Goal: Information Seeking & Learning: Learn about a topic

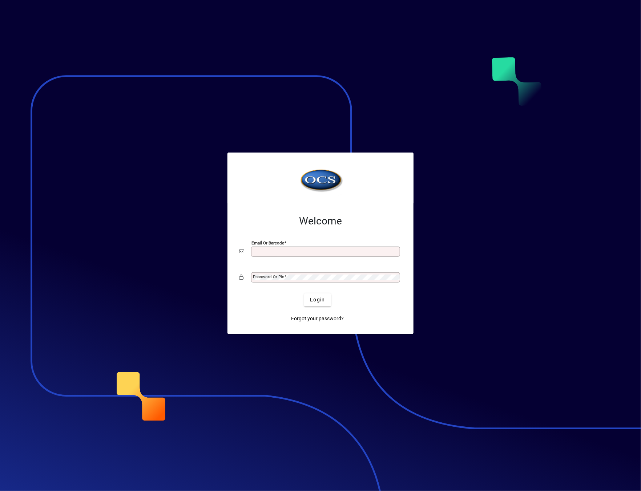
click at [311, 256] on div "Email or Barcode" at bounding box center [325, 252] width 149 height 10
type input "**********"
click at [276, 275] on mat-label "Password or Pin" at bounding box center [268, 276] width 31 height 5
click at [304, 294] on button "Login" at bounding box center [317, 300] width 27 height 13
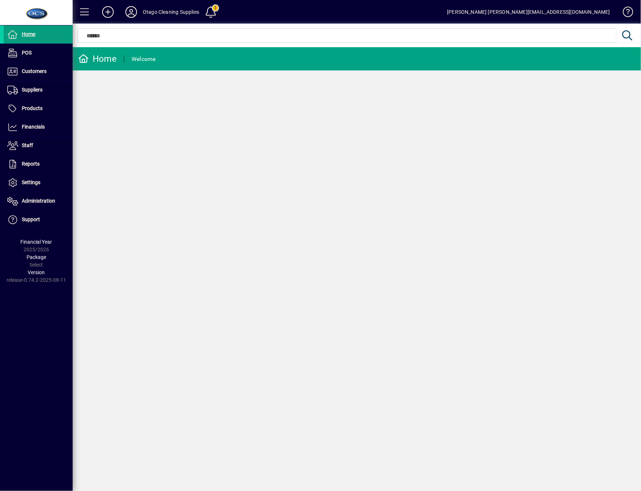
click at [350, 245] on div "Home Welcome" at bounding box center [357, 269] width 568 height 444
click at [20, 115] on span at bounding box center [38, 108] width 69 height 17
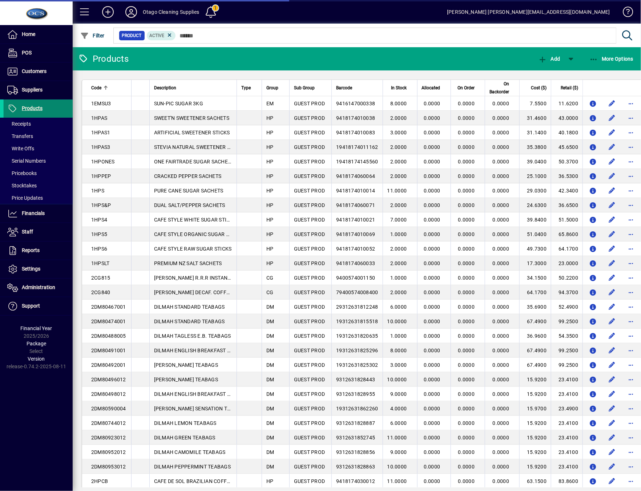
click at [20, 115] on span at bounding box center [38, 108] width 69 height 17
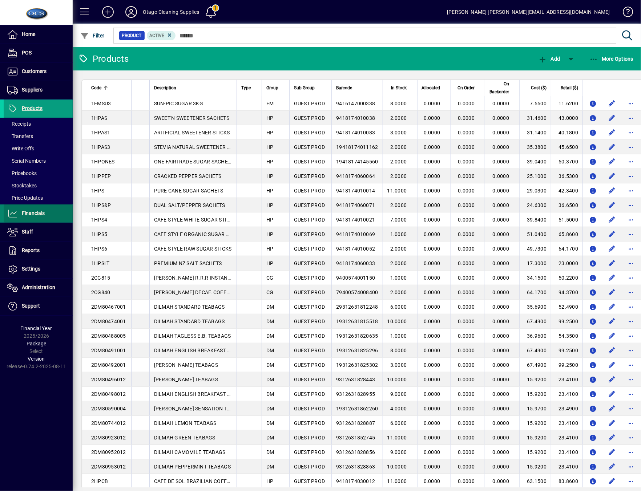
click at [18, 214] on icon at bounding box center [12, 213] width 11 height 9
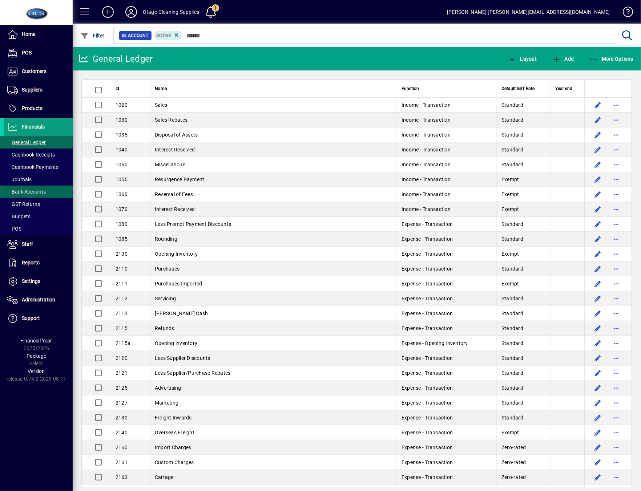
click at [35, 190] on span "Bank Accounts" at bounding box center [26, 192] width 39 height 6
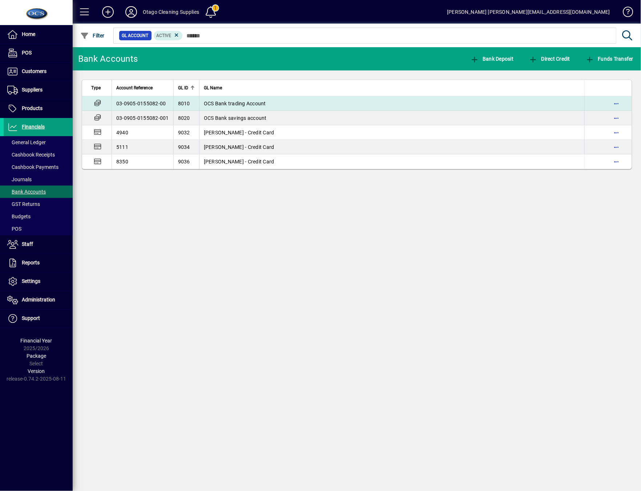
click at [262, 106] on span "OCS Bank trading Account" at bounding box center [235, 104] width 62 height 6
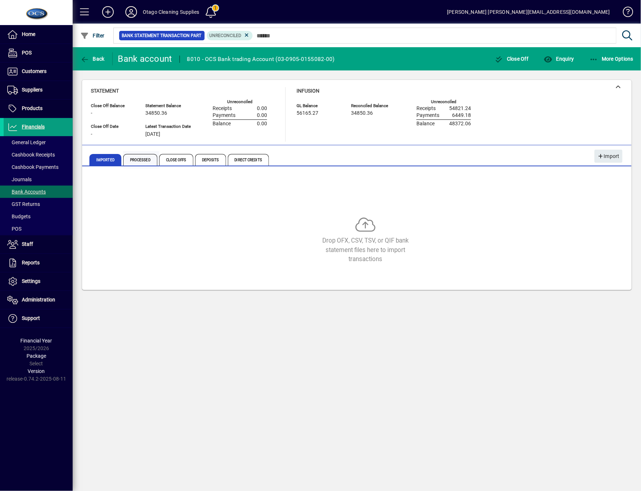
click at [134, 161] on span "Processed" at bounding box center [140, 160] width 34 height 12
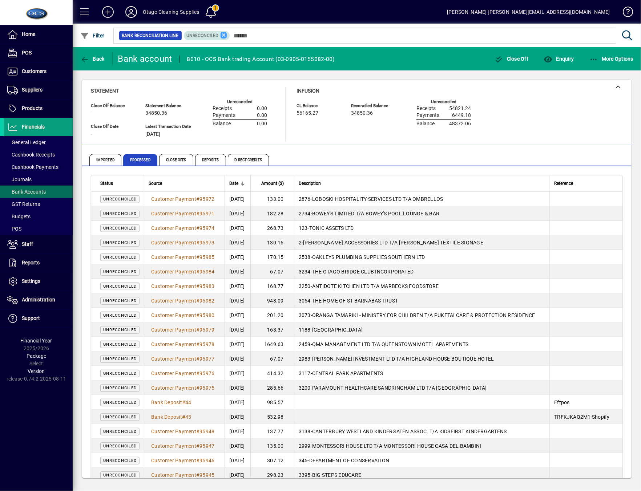
click at [222, 36] on icon at bounding box center [224, 35] width 7 height 7
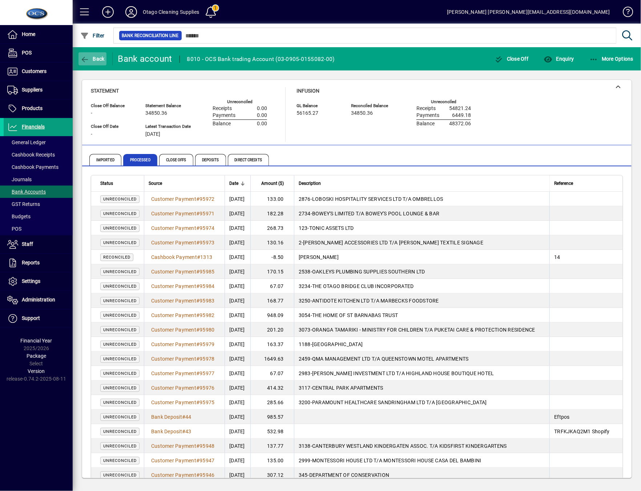
click at [97, 56] on span "Back" at bounding box center [92, 59] width 24 height 6
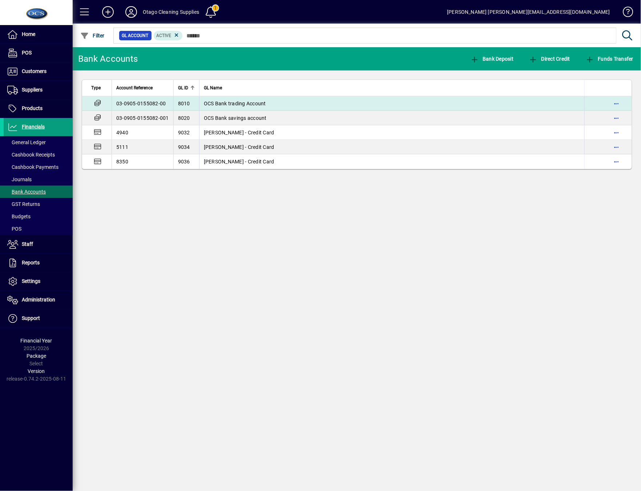
click at [145, 104] on td "03-0905-0155082-00" at bounding box center [143, 103] width 62 height 15
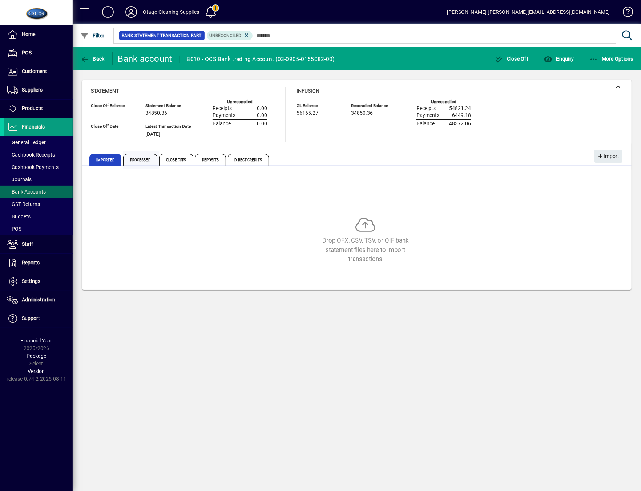
click at [145, 159] on span "Processed" at bounding box center [140, 160] width 34 height 12
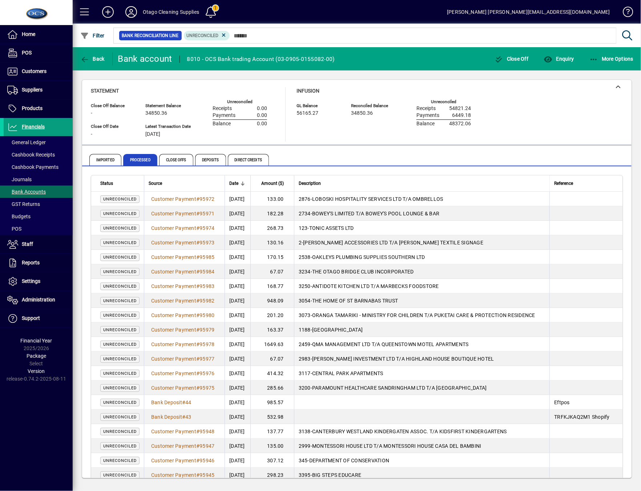
click at [234, 181] on span "Date" at bounding box center [233, 183] width 9 height 8
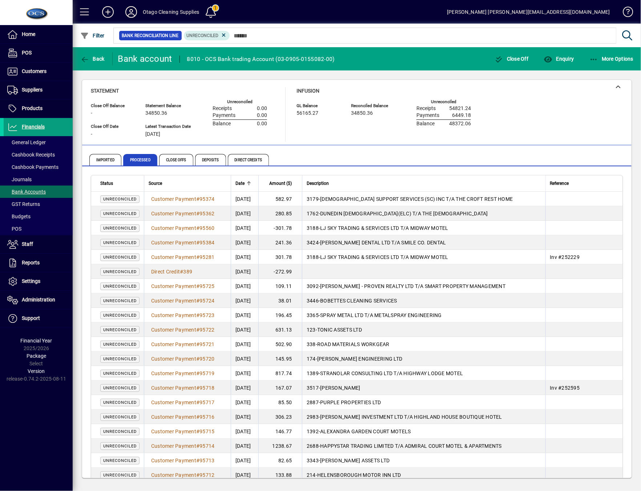
click at [316, 154] on div "Imported Processed Close Offs Deposits Direct Credits" at bounding box center [314, 159] width 451 height 17
click at [223, 32] on icon at bounding box center [224, 35] width 7 height 7
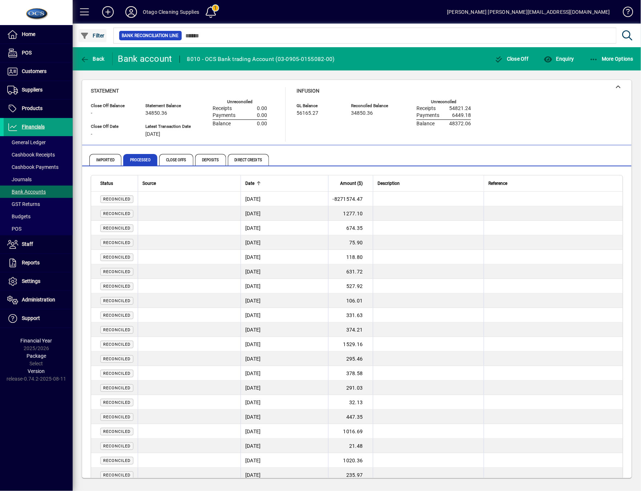
click at [98, 38] on span "Filter" at bounding box center [92, 36] width 24 height 6
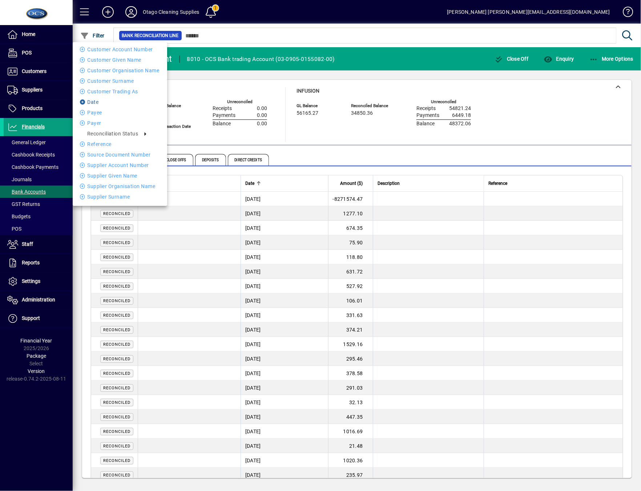
click at [103, 103] on li "Date" at bounding box center [120, 102] width 94 height 9
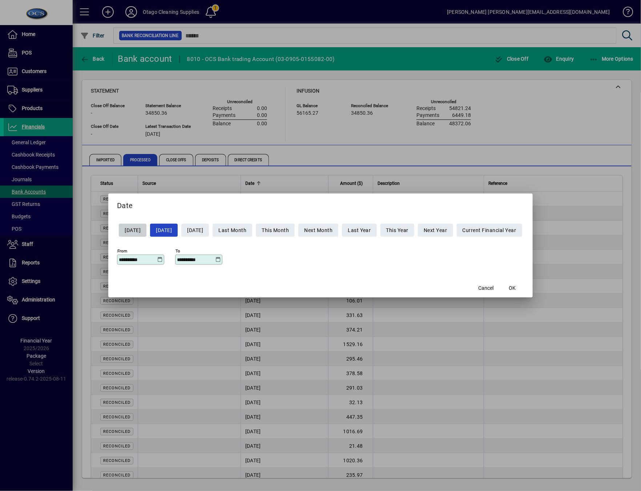
click at [157, 258] on icon at bounding box center [159, 260] width 5 height 6
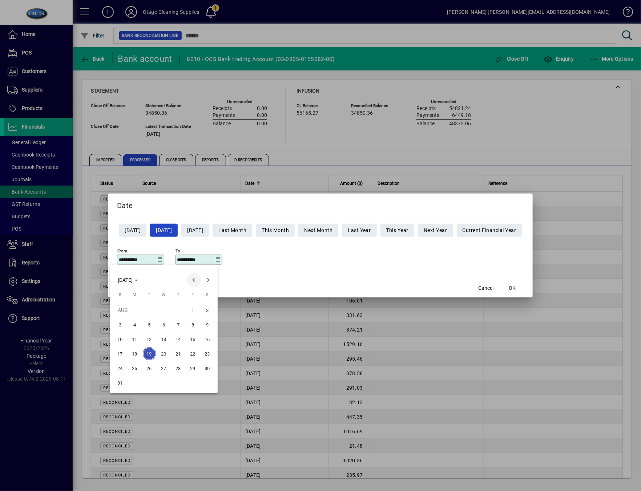
click at [194, 278] on span "Previous month" at bounding box center [193, 280] width 15 height 15
click at [149, 354] on span "15" at bounding box center [149, 353] width 13 height 13
type input "**********"
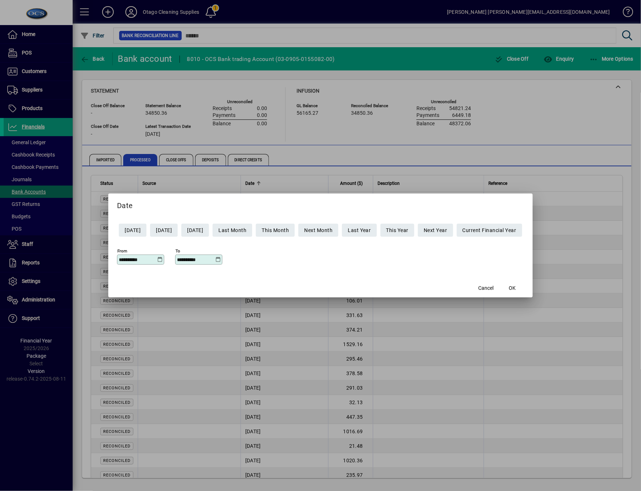
click at [215, 259] on icon at bounding box center [217, 260] width 5 height 6
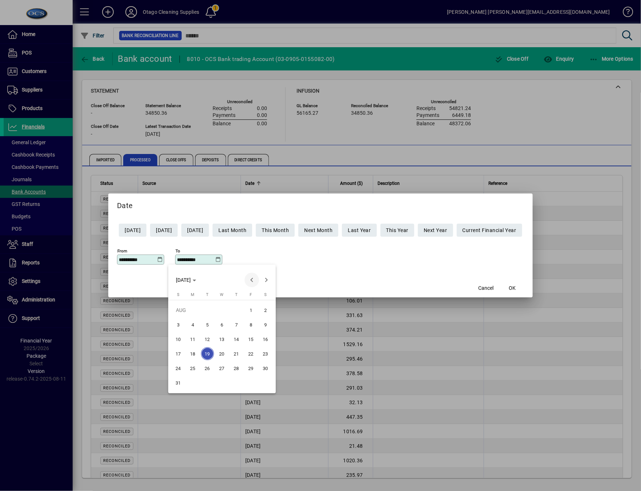
click at [250, 277] on span "Previous month" at bounding box center [252, 280] width 15 height 15
click at [239, 387] on span "31" at bounding box center [236, 382] width 13 height 13
type input "**********"
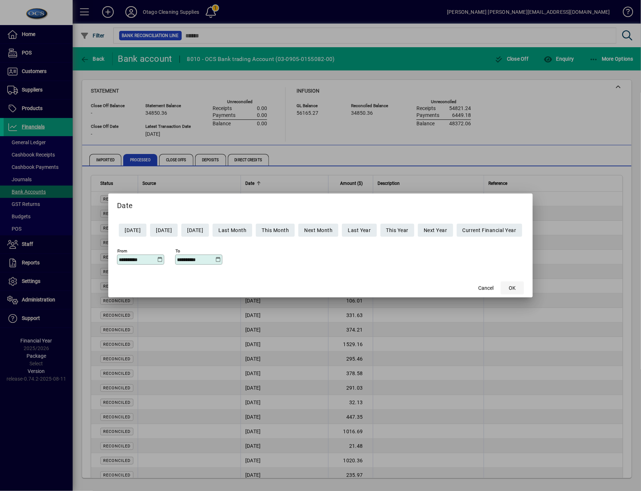
click at [516, 289] on span "OK" at bounding box center [512, 289] width 7 height 8
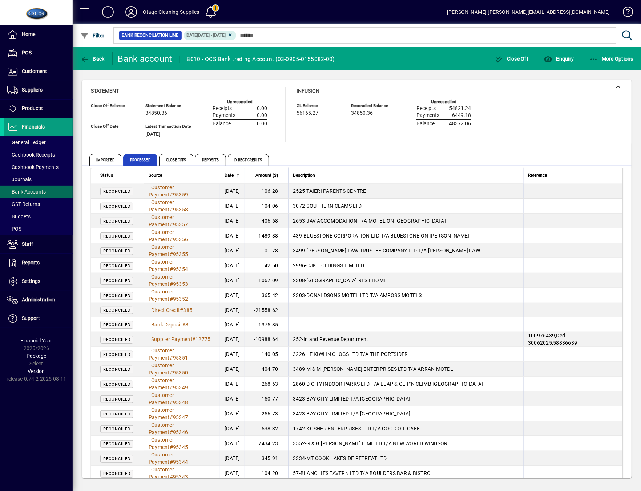
scroll to position [246, 0]
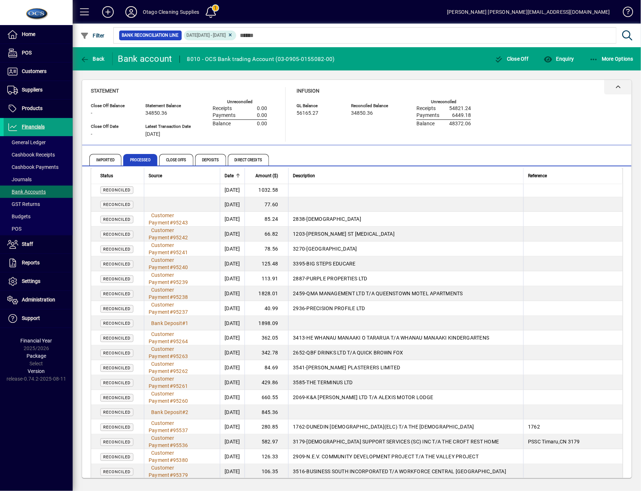
drag, startPoint x: 526, startPoint y: 94, endPoint x: 590, endPoint y: 81, distance: 65.4
click at [530, 97] on div "Statement Close Off Balance - Close Off Date - Statement Balance 34850.36 Lates…" at bounding box center [357, 114] width 532 height 55
click at [588, 57] on span "button" at bounding box center [612, 58] width 48 height 17
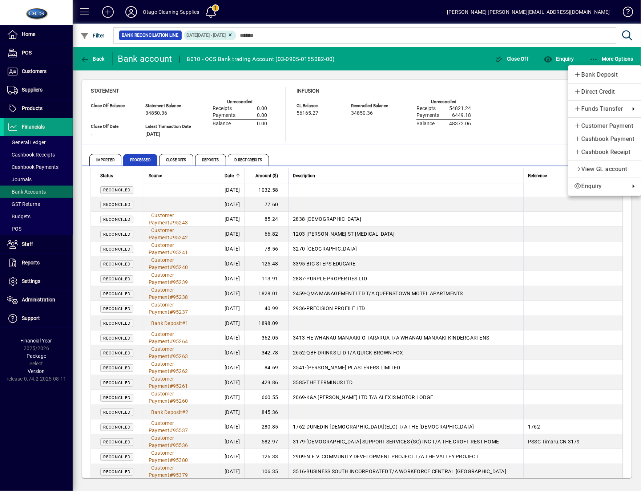
click at [521, 115] on div at bounding box center [320, 245] width 641 height 491
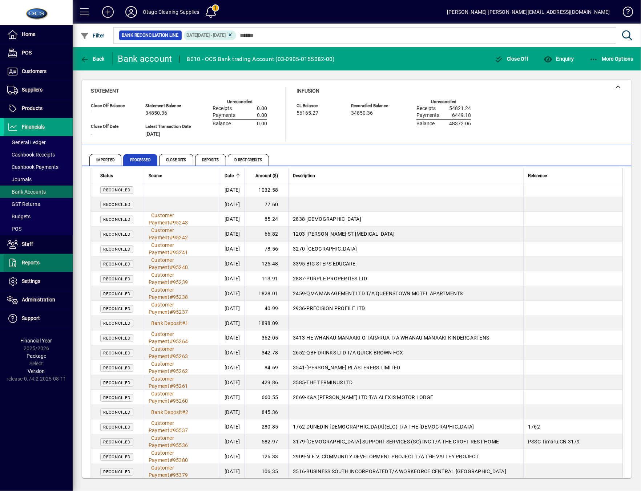
click at [24, 264] on span "Reports" at bounding box center [31, 263] width 18 height 6
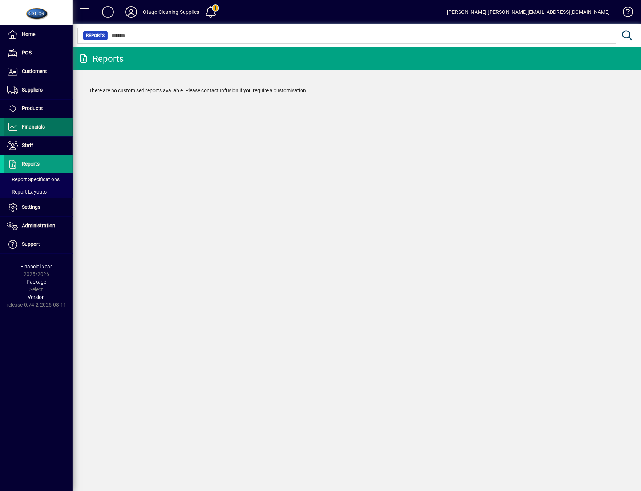
click at [41, 127] on span "Financials" at bounding box center [33, 127] width 23 height 6
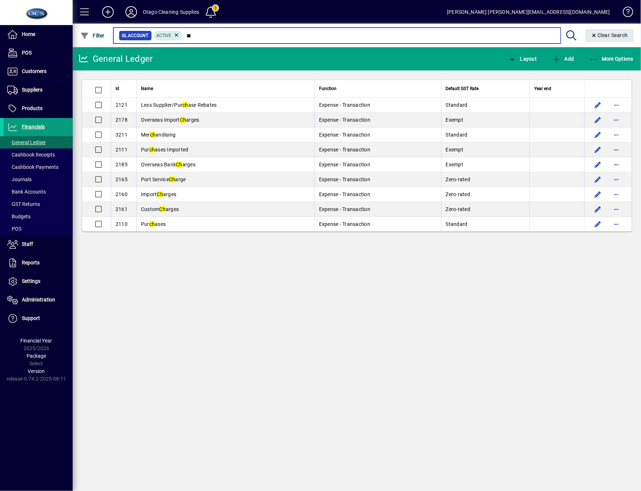
type input "*"
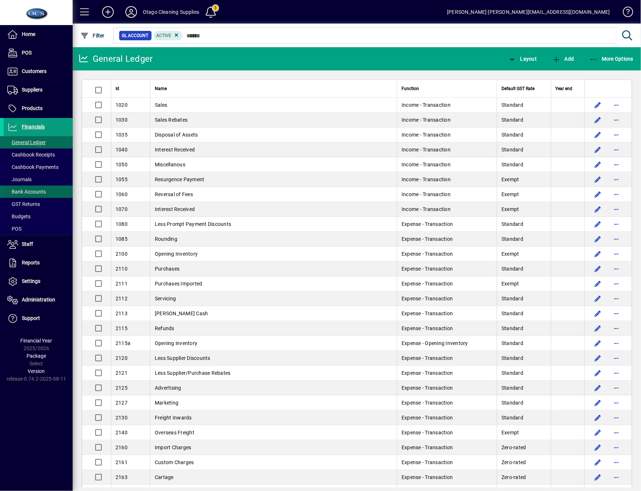
click at [39, 191] on span "Bank Accounts" at bounding box center [26, 192] width 39 height 6
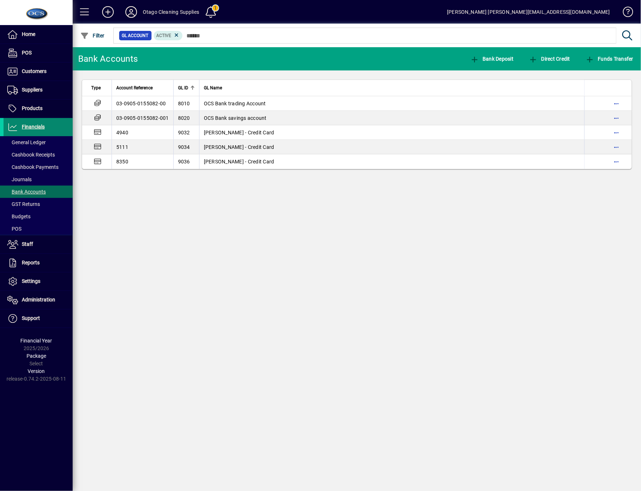
click at [32, 124] on span "Financials" at bounding box center [24, 127] width 41 height 9
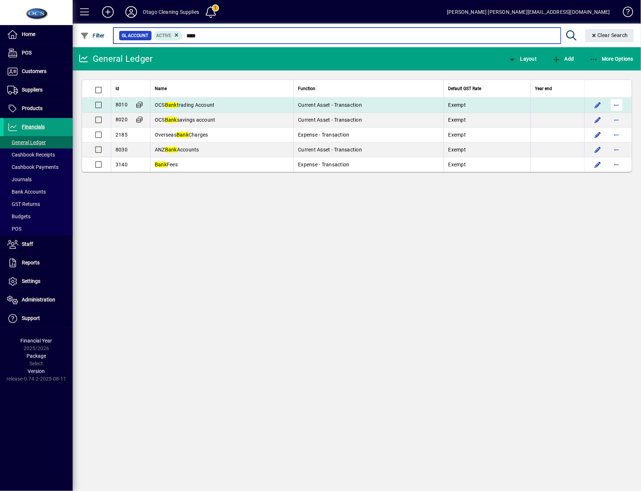
type input "****"
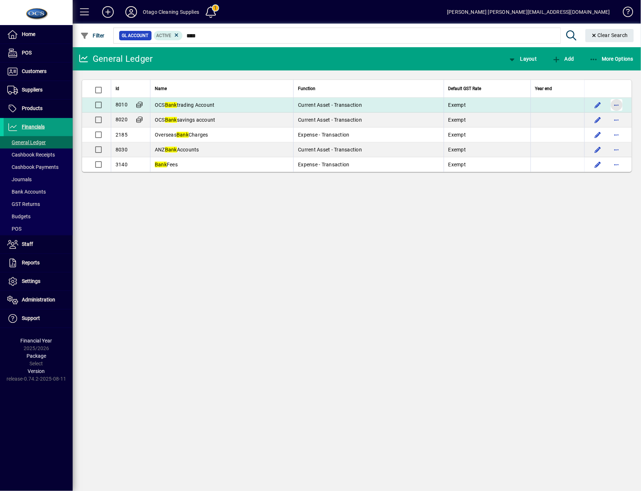
click at [616, 101] on span "button" at bounding box center [616, 104] width 17 height 17
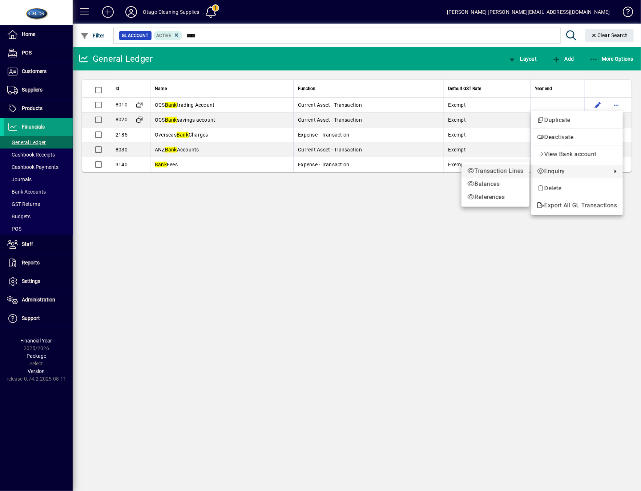
click at [485, 170] on span "Transaction Lines" at bounding box center [495, 171] width 56 height 9
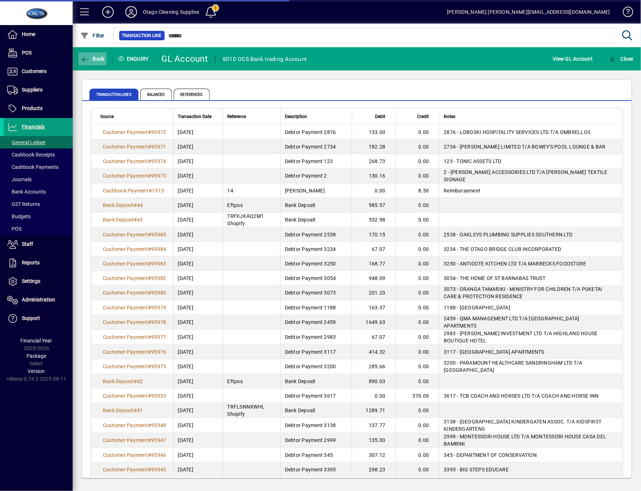
click at [100, 54] on span "button" at bounding box center [92, 58] width 28 height 17
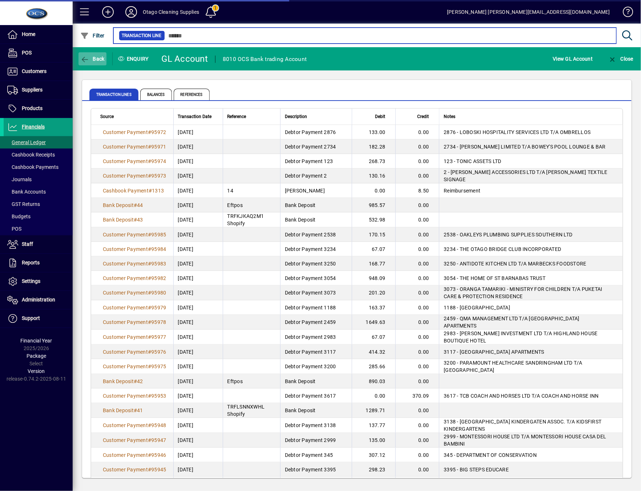
type input "****"
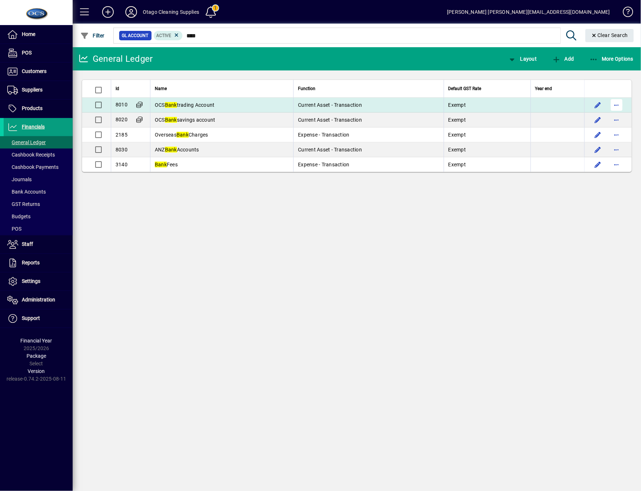
click at [619, 103] on span "button" at bounding box center [616, 104] width 17 height 17
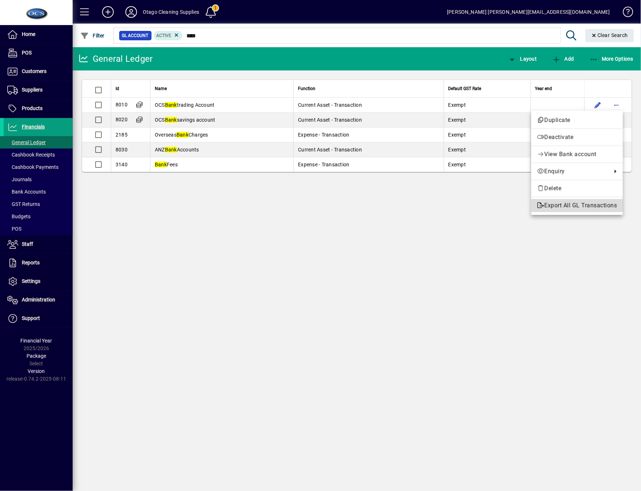
click at [571, 202] on span "Export All GL Transactions" at bounding box center [577, 205] width 80 height 9
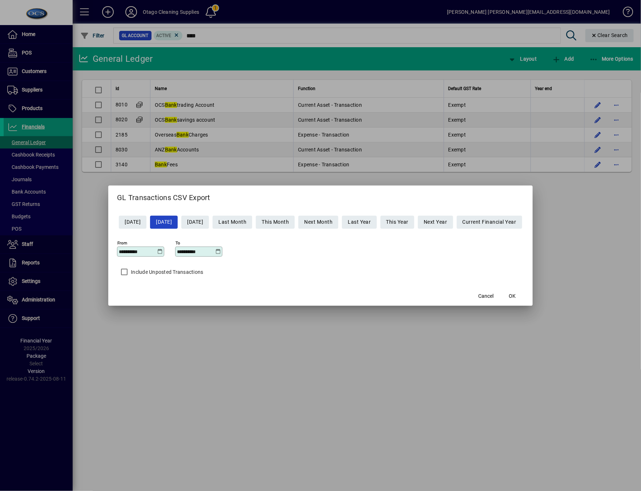
click at [157, 253] on icon at bounding box center [159, 252] width 5 height 6
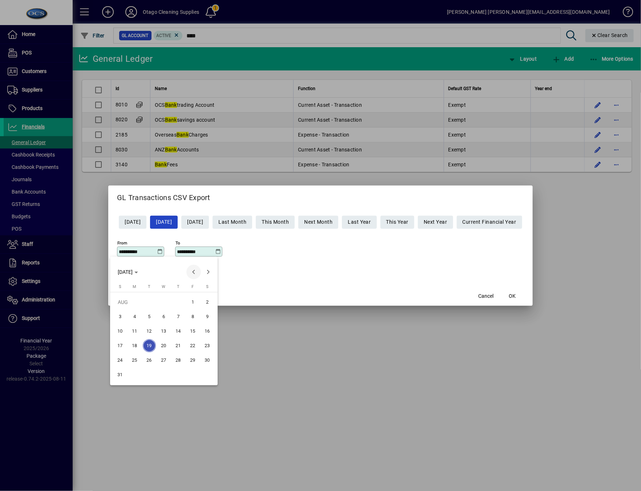
click at [194, 273] on span "Previous month" at bounding box center [193, 272] width 15 height 15
click at [207, 333] on span "12" at bounding box center [207, 331] width 13 height 13
type input "**********"
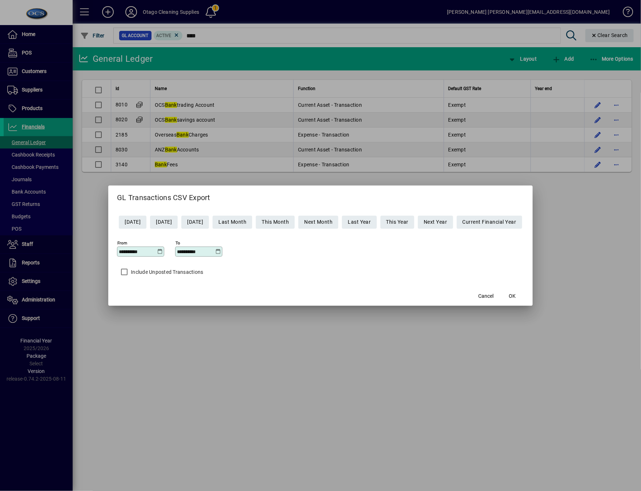
click at [215, 253] on icon at bounding box center [217, 252] width 5 height 6
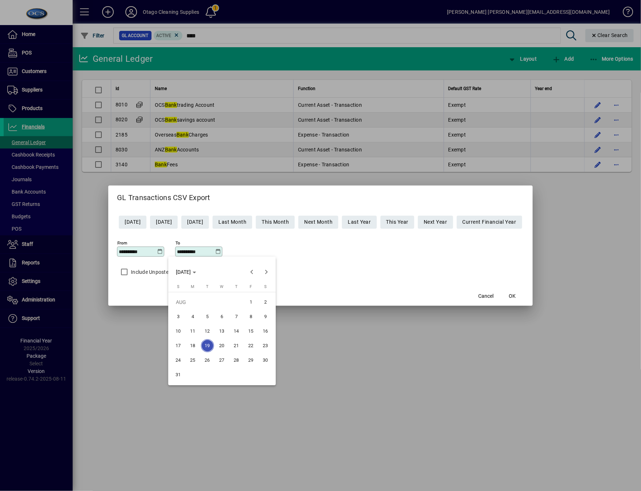
click at [171, 378] on button "31" at bounding box center [178, 375] width 15 height 15
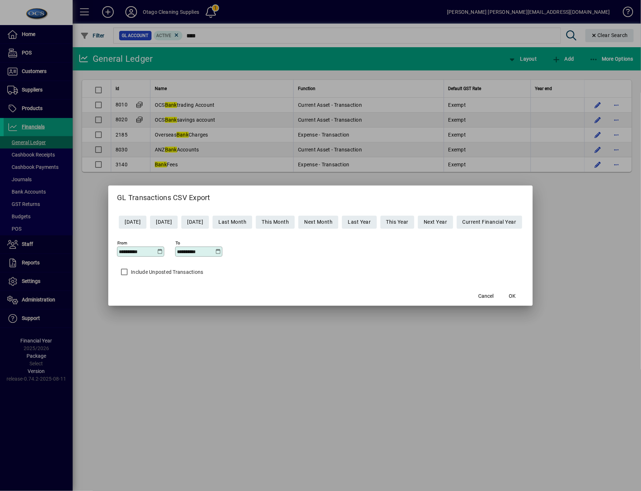
click at [183, 253] on input "**********" at bounding box center [196, 252] width 39 height 6
type input "**********"
click at [516, 294] on span "OK" at bounding box center [512, 297] width 7 height 8
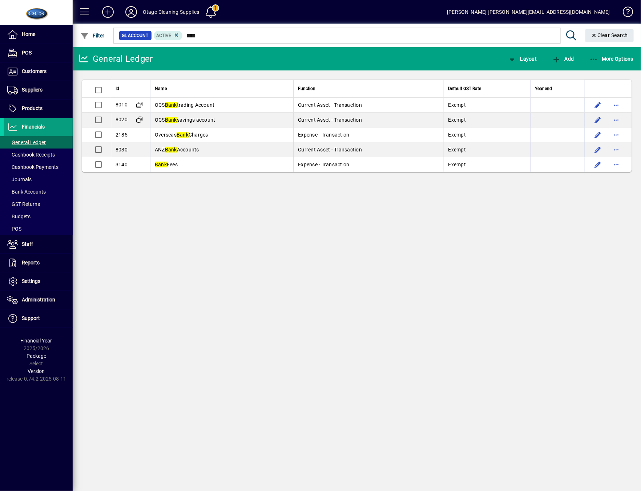
click at [503, 348] on div "General Ledger Layout Add More Options Id Name Function Default GST Rate Year e…" at bounding box center [357, 269] width 568 height 444
click at [37, 71] on span "Customers" at bounding box center [34, 71] width 25 height 6
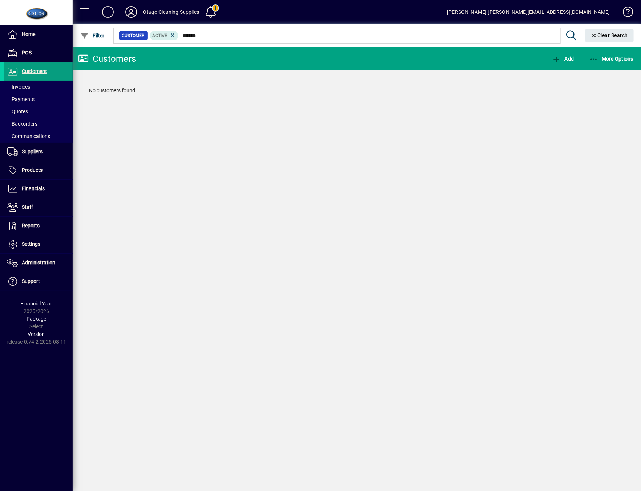
click at [299, 41] on mat-chip-set "Customer Active ******" at bounding box center [337, 35] width 447 height 15
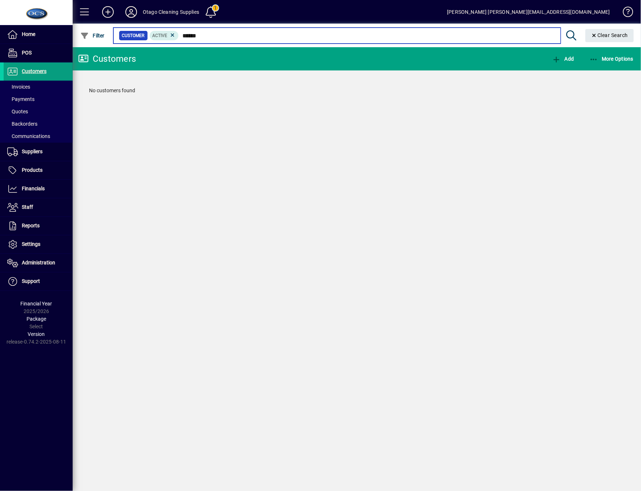
drag, startPoint x: 274, startPoint y: 39, endPoint x: 180, endPoint y: 36, distance: 94.2
click at [180, 36] on input "******" at bounding box center [367, 36] width 376 height 10
type input "*"
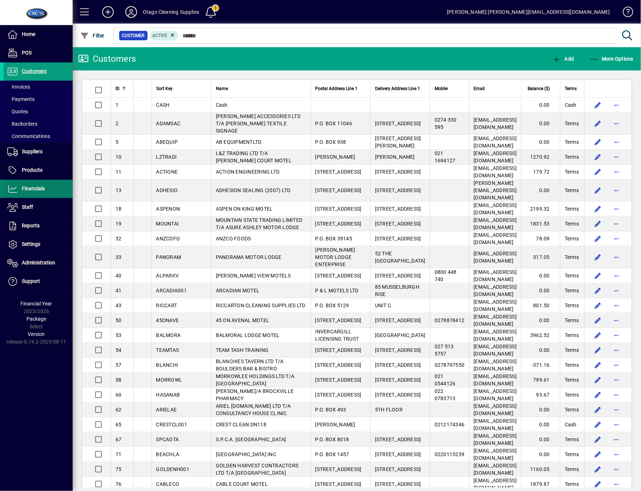
click at [59, 188] on span at bounding box center [38, 188] width 69 height 17
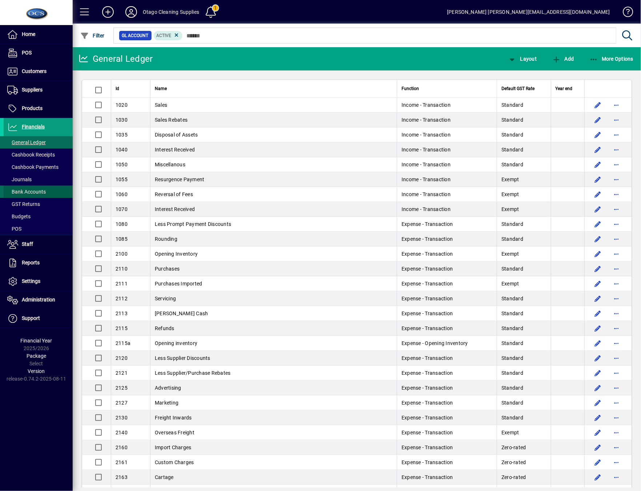
click at [55, 193] on span at bounding box center [38, 191] width 69 height 17
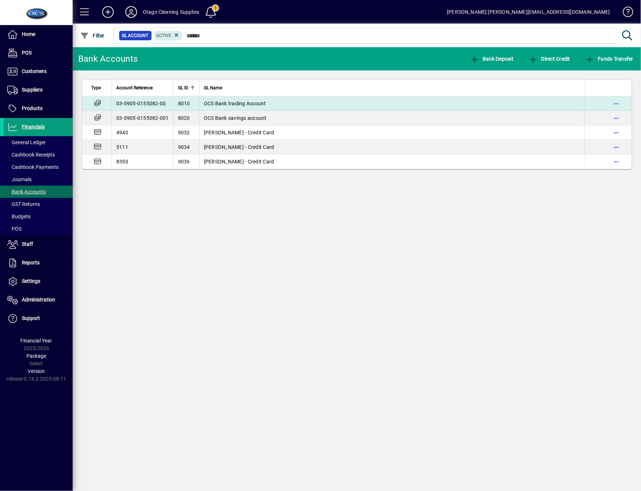
click at [237, 106] on td "OCS Bank trading Account" at bounding box center [391, 103] width 385 height 15
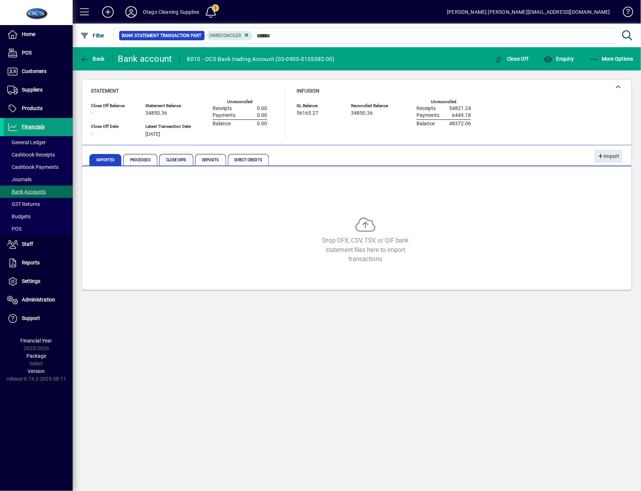
click at [184, 158] on span "Close Offs" at bounding box center [176, 160] width 34 height 12
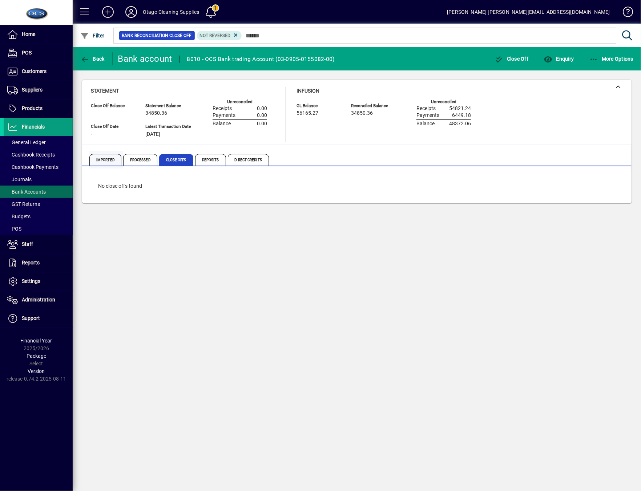
click at [101, 159] on span "Imported" at bounding box center [105, 160] width 32 height 12
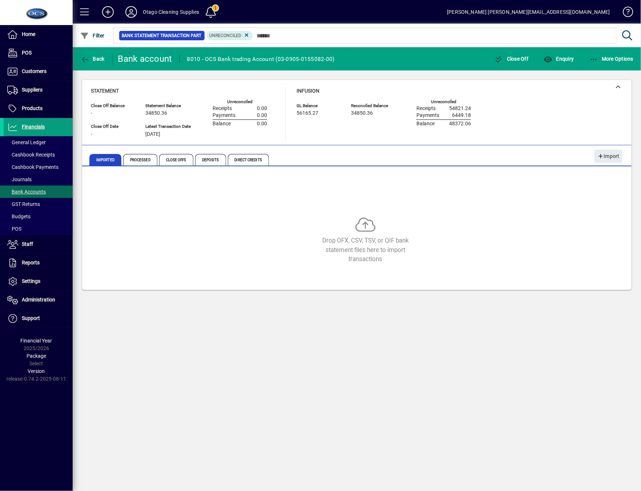
click at [171, 347] on div "Back Bank account 8010 - OCS Bank trading Account (03-0905-0155082-00) Close Of…" at bounding box center [357, 269] width 568 height 444
click at [141, 157] on span "Processed" at bounding box center [140, 160] width 34 height 12
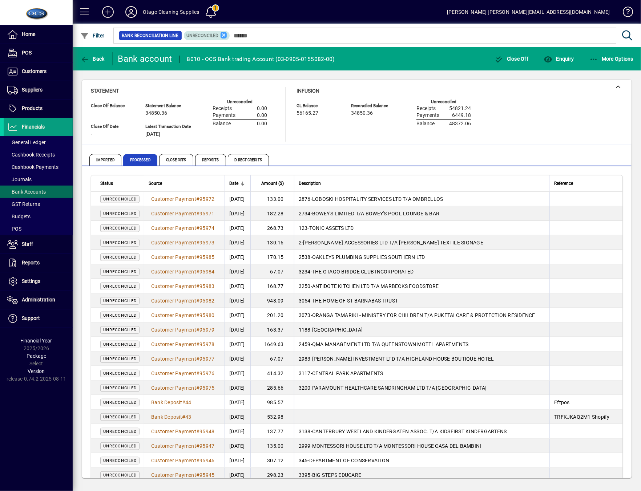
click at [224, 34] on icon at bounding box center [224, 35] width 7 height 7
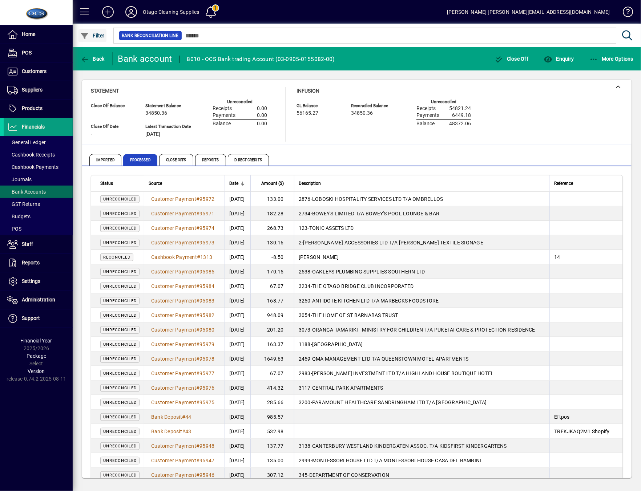
click at [97, 36] on span "Filter" at bounding box center [92, 36] width 24 height 6
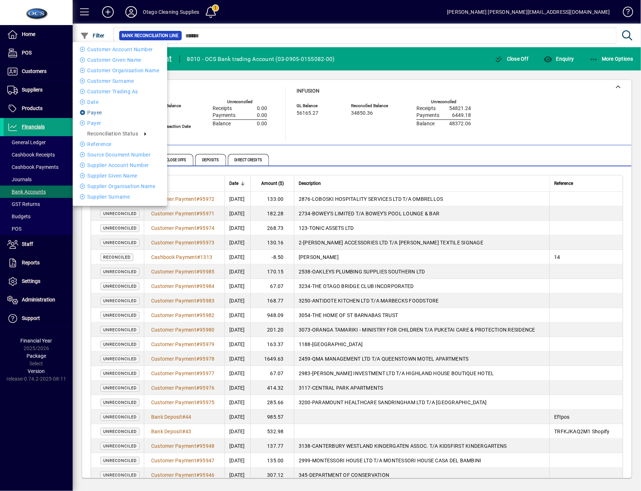
click at [96, 109] on li "Payee" at bounding box center [120, 112] width 94 height 9
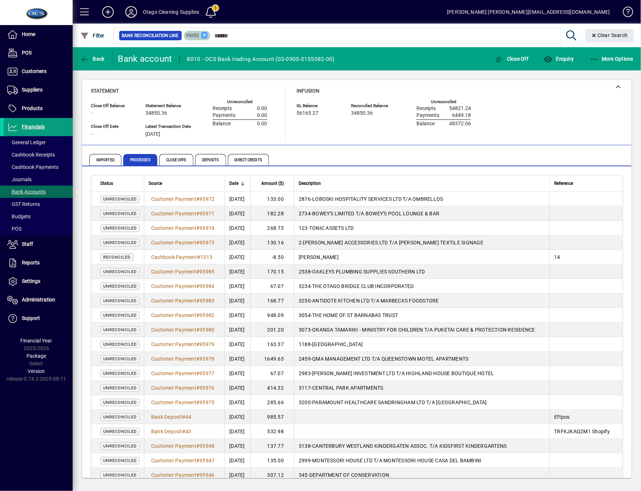
click at [206, 36] on icon at bounding box center [204, 35] width 7 height 7
click at [88, 38] on icon "button" at bounding box center [84, 35] width 9 height 7
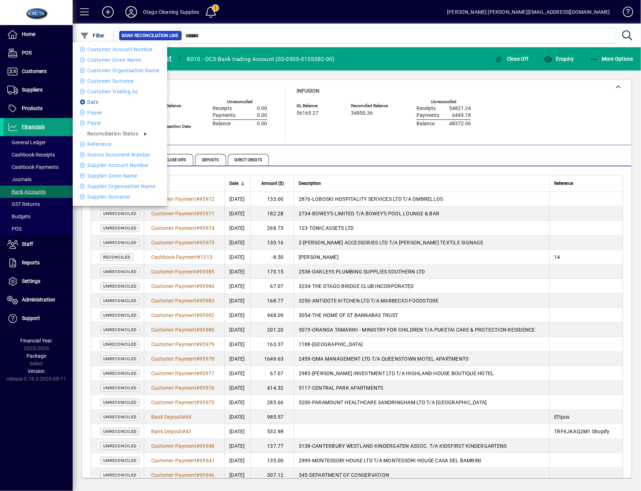
click at [92, 101] on li "Date" at bounding box center [120, 102] width 94 height 9
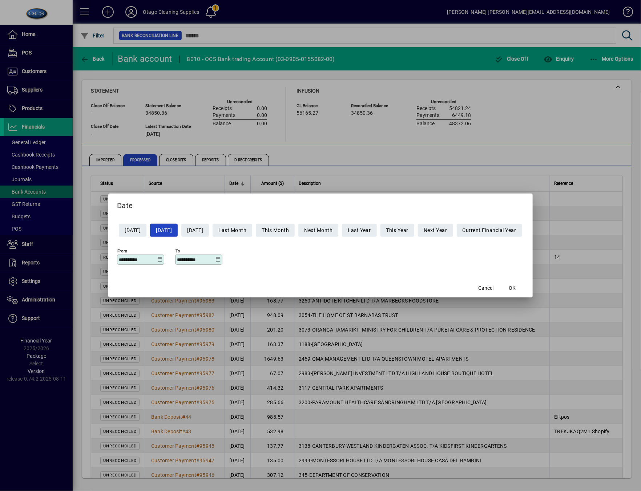
click at [157, 259] on icon at bounding box center [159, 260] width 5 height 6
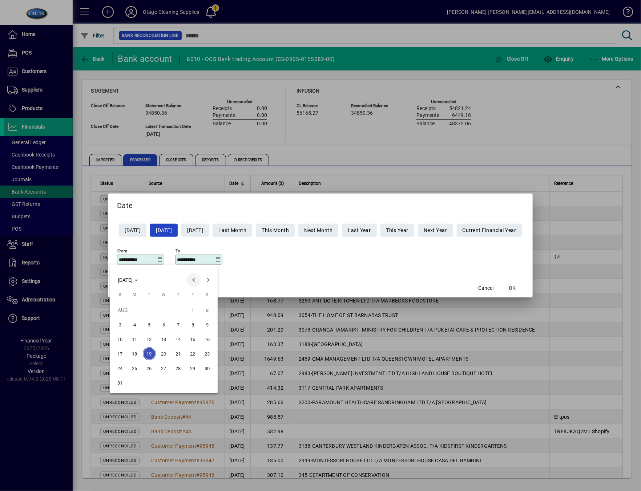
click at [191, 280] on span "Previous month" at bounding box center [193, 280] width 15 height 15
click at [139, 355] on span "14" at bounding box center [134, 353] width 13 height 13
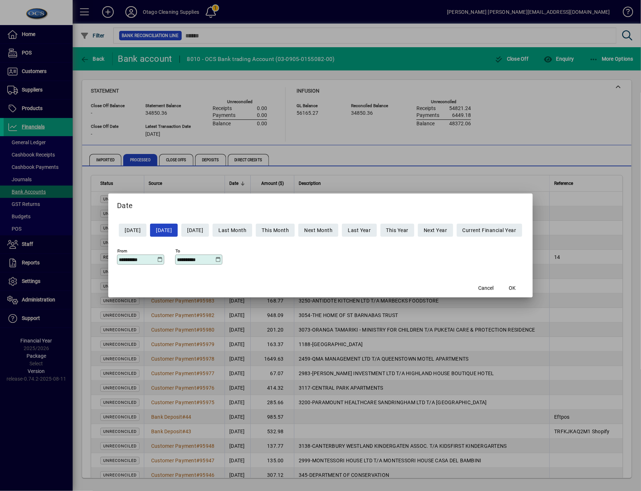
type input "**********"
click at [215, 261] on icon at bounding box center [217, 260] width 5 height 6
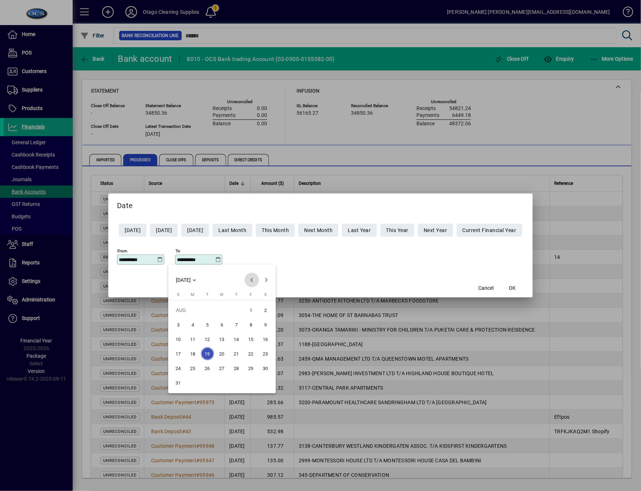
click at [252, 282] on span "Previous month" at bounding box center [252, 280] width 15 height 15
click at [238, 357] on span "17" at bounding box center [236, 353] width 13 height 13
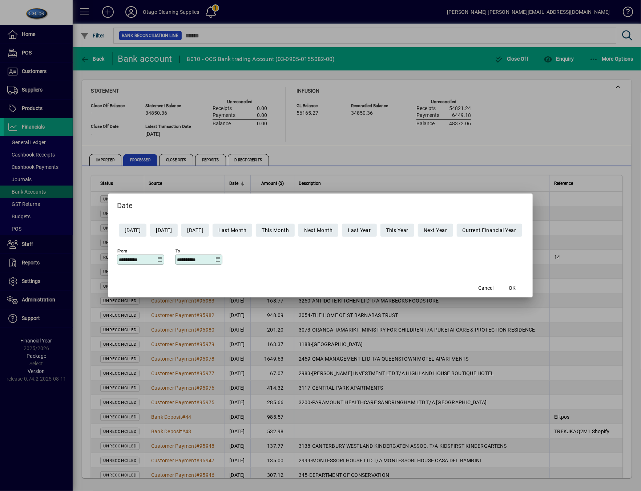
type input "**********"
click at [516, 290] on span "OK" at bounding box center [512, 289] width 7 height 8
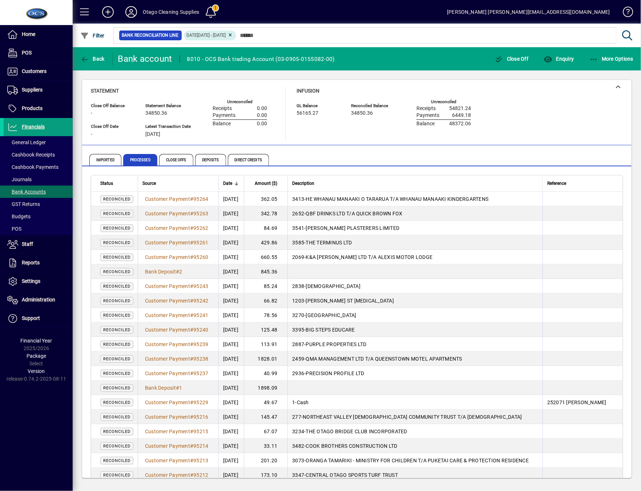
click at [279, 389] on td "1898.09" at bounding box center [266, 388] width 44 height 15
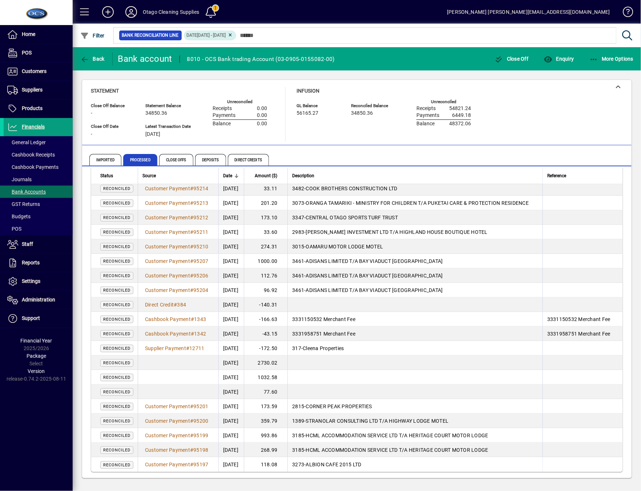
click at [117, 390] on span "Reconciled" at bounding box center [116, 392] width 27 height 5
click at [244, 390] on td "[DATE]" at bounding box center [231, 392] width 26 height 15
click at [312, 391] on td at bounding box center [414, 392] width 255 height 15
click at [258, 388] on td "77.60" at bounding box center [266, 392] width 44 height 15
click at [299, 388] on td at bounding box center [414, 392] width 255 height 15
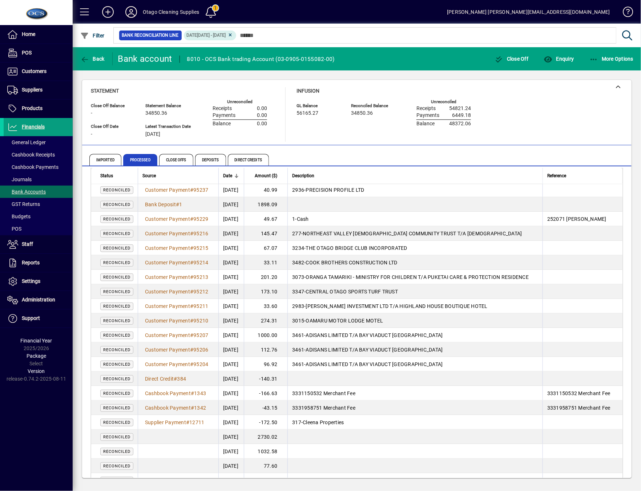
scroll to position [170, 0]
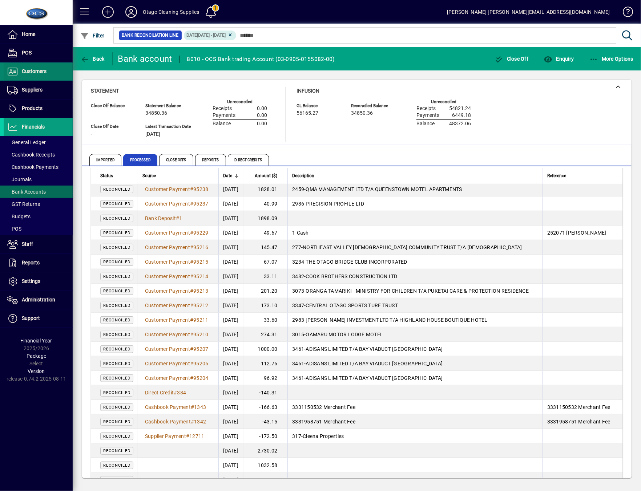
click at [34, 71] on span "Customers" at bounding box center [34, 71] width 25 height 6
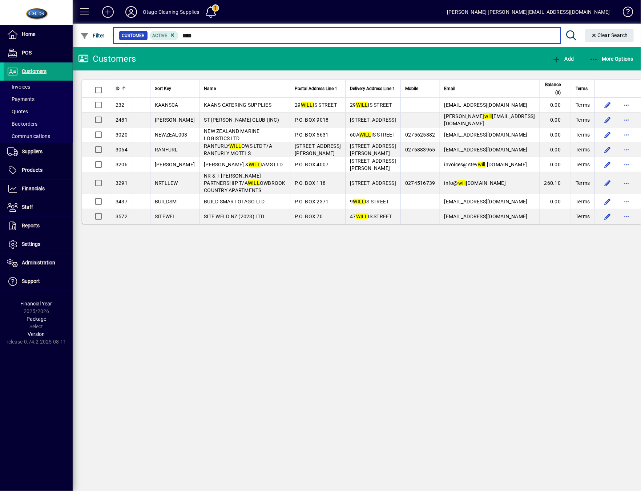
type input "****"
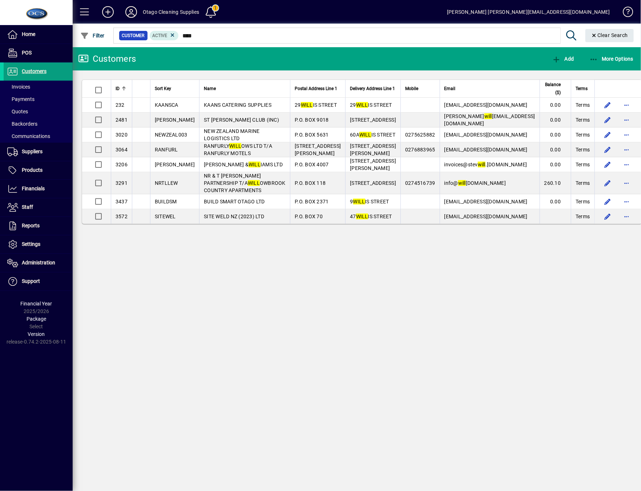
drag, startPoint x: 415, startPoint y: 324, endPoint x: 467, endPoint y: 281, distance: 67.8
click at [415, 324] on div "Customers Add More Options ID Sort Key Name Postal Address Line 1 Delivery Addr…" at bounding box center [357, 269] width 568 height 444
click at [38, 189] on span "Financials" at bounding box center [33, 189] width 23 height 6
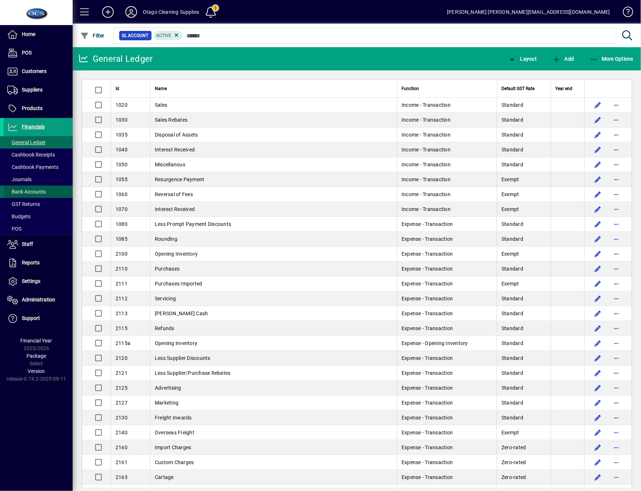
click at [32, 194] on span "Bank Accounts" at bounding box center [26, 192] width 39 height 6
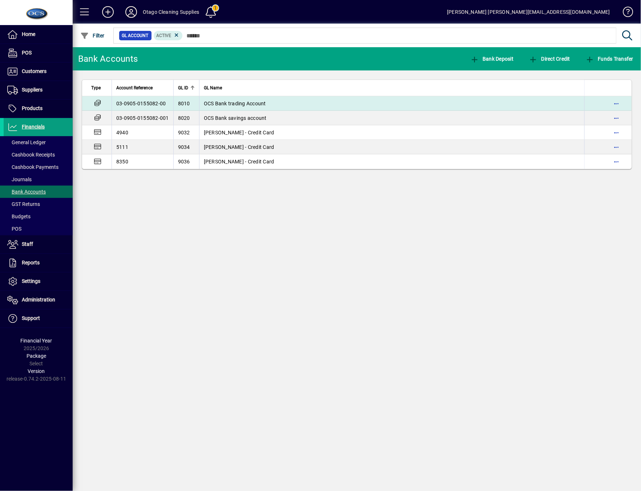
click at [233, 105] on span "OCS Bank trading Account" at bounding box center [235, 104] width 62 height 6
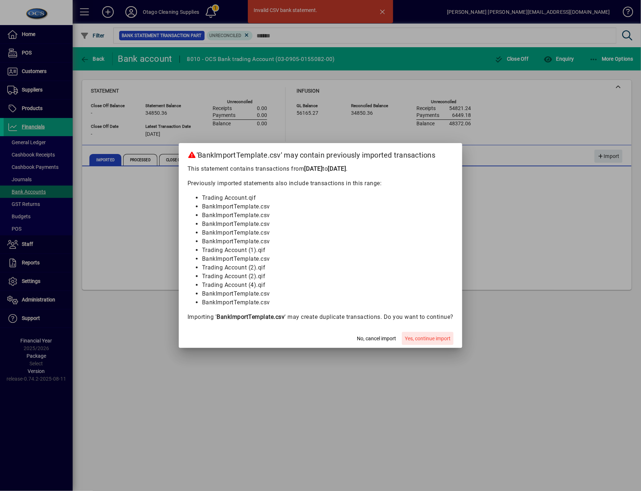
click at [434, 344] on span "button" at bounding box center [428, 338] width 52 height 17
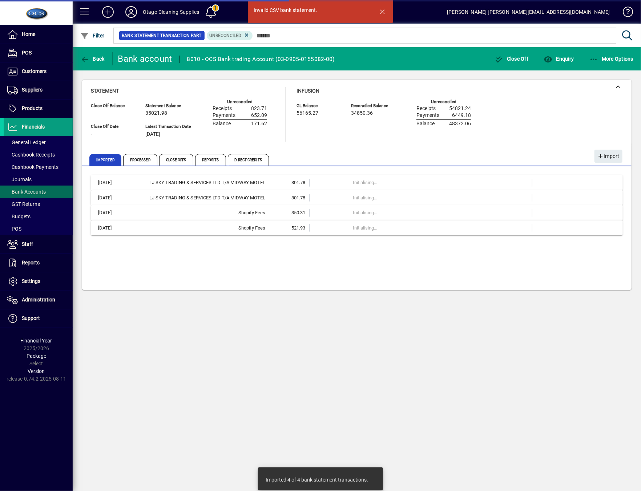
click at [153, 394] on div "Invalid CSV bank statement. Back Bank account 8010 - OCS Bank trading Account (…" at bounding box center [357, 269] width 568 height 444
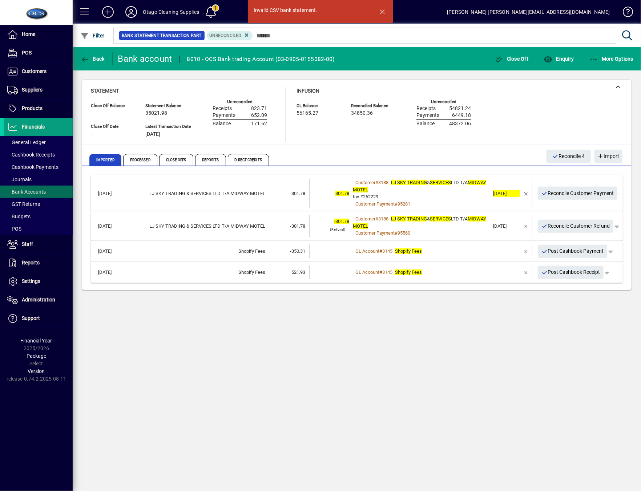
click at [316, 427] on div "Invalid CSV bank statement. Back Bank account 8010 - OCS Bank trading Account (…" at bounding box center [357, 269] width 568 height 444
click at [26, 186] on span at bounding box center [38, 191] width 69 height 17
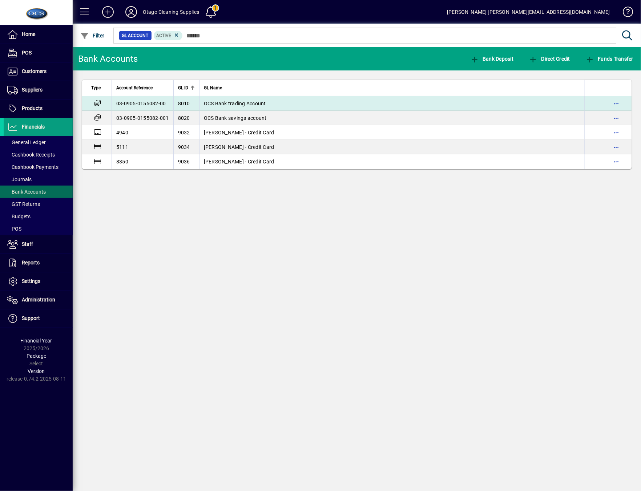
click at [133, 101] on td "03-0905-0155082-00" at bounding box center [143, 103] width 62 height 15
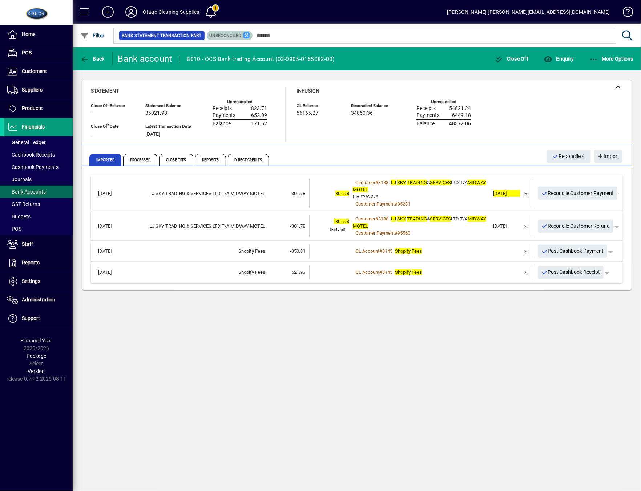
click at [247, 35] on icon at bounding box center [246, 35] width 7 height 7
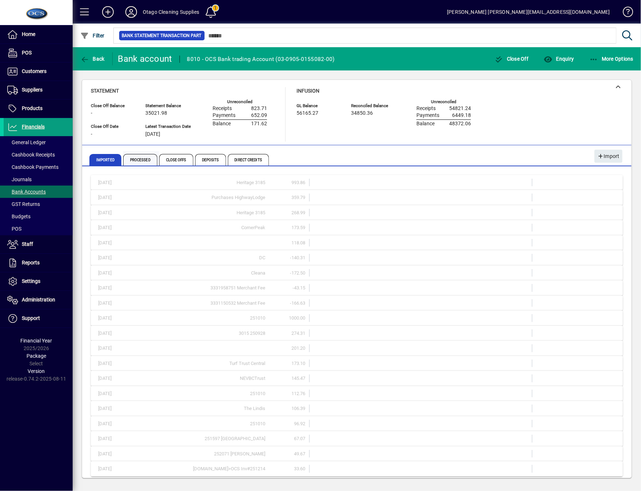
click at [148, 157] on span "Processed" at bounding box center [140, 160] width 34 height 12
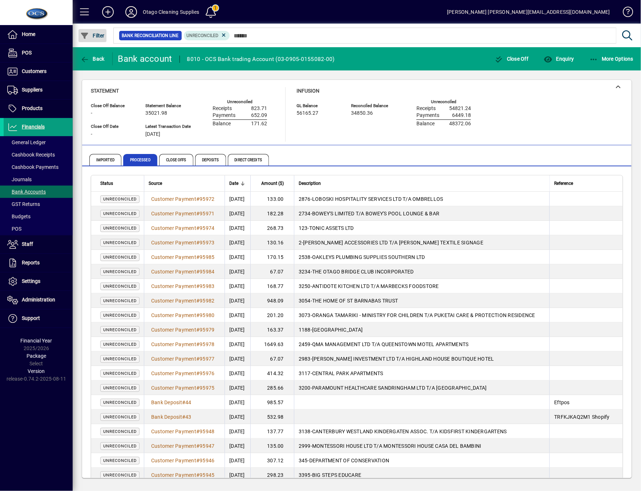
click at [99, 36] on span "Filter" at bounding box center [92, 36] width 24 height 6
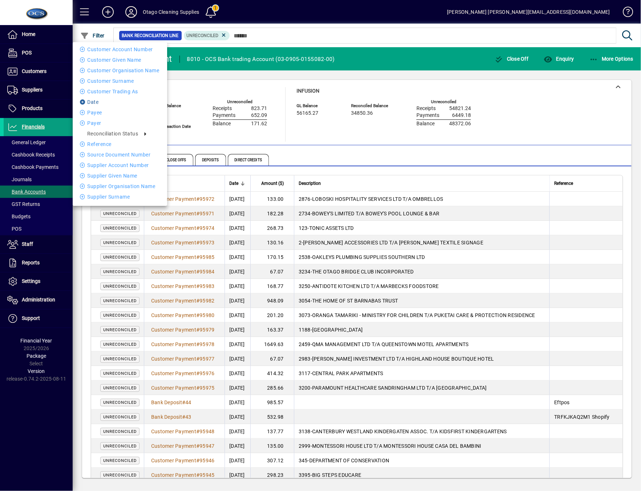
click at [98, 98] on li "Date" at bounding box center [120, 102] width 94 height 9
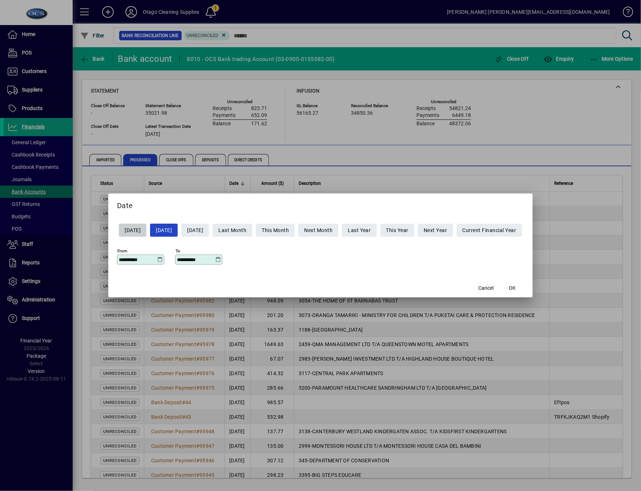
click at [154, 264] on div "**********" at bounding box center [140, 260] width 47 height 10
click at [157, 259] on icon at bounding box center [159, 260] width 5 height 6
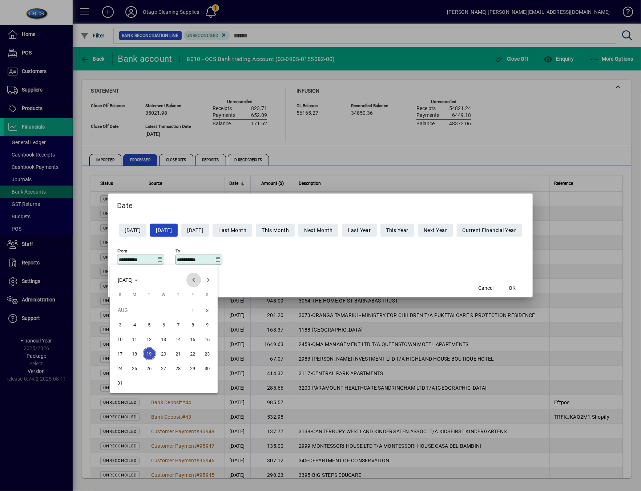
click at [193, 283] on span "Previous month" at bounding box center [193, 280] width 15 height 15
click at [129, 352] on span "14" at bounding box center [134, 353] width 13 height 13
type input "**********"
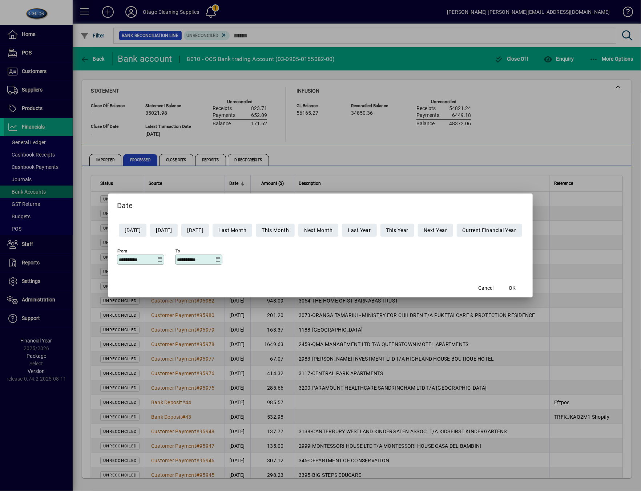
click at [215, 258] on icon at bounding box center [217, 260] width 5 height 6
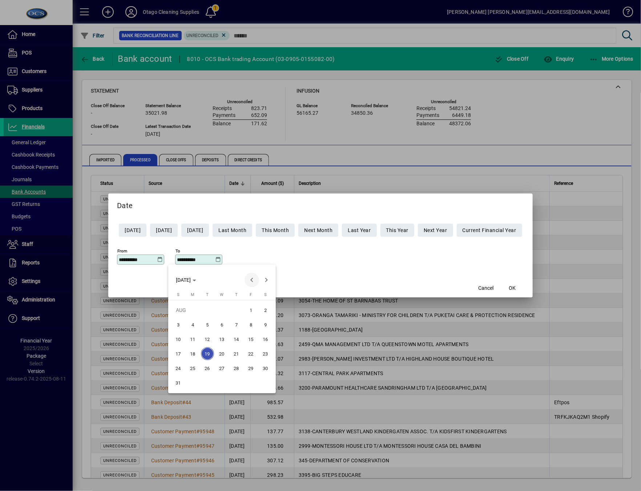
click at [250, 280] on span "Previous month" at bounding box center [252, 280] width 15 height 15
click at [241, 352] on span "17" at bounding box center [236, 353] width 13 height 13
type input "**********"
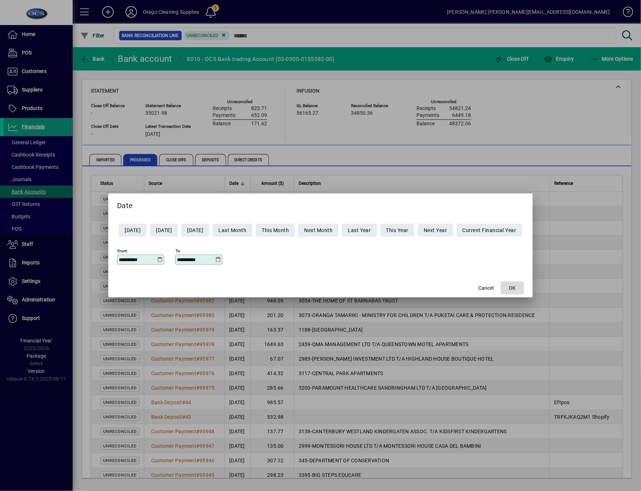
click at [523, 283] on span "button" at bounding box center [512, 287] width 23 height 17
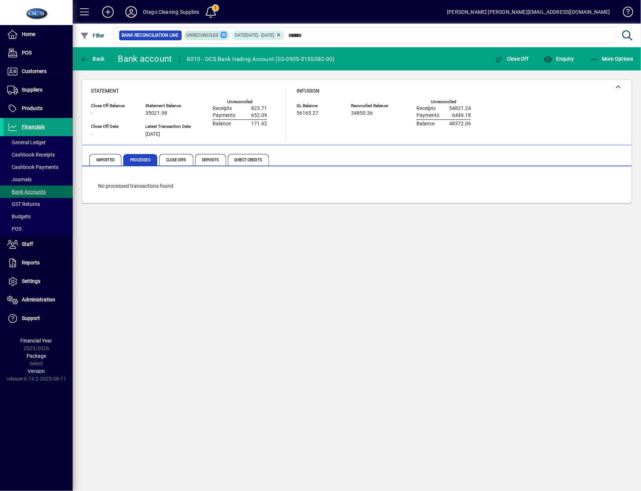
click at [225, 37] on icon at bounding box center [224, 35] width 7 height 7
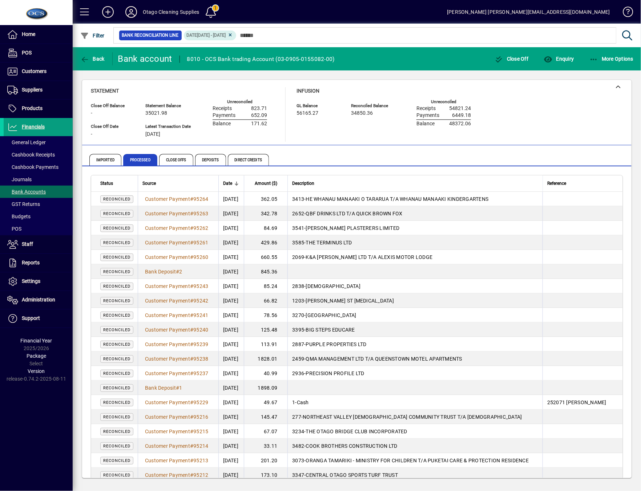
click at [55, 434] on div "Home POS Customers Invoices Payments Quotes Backorders Communications Suppliers…" at bounding box center [36, 245] width 73 height 491
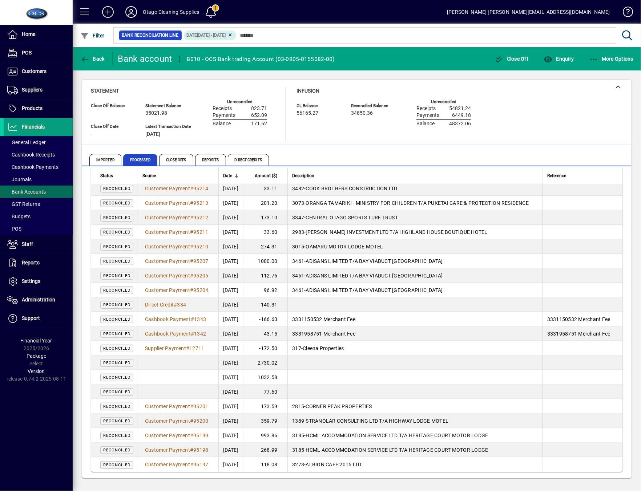
scroll to position [267, 0]
click at [44, 447] on div "Home POS Customers Invoices Payments Quotes Backorders Communications Suppliers…" at bounding box center [36, 245] width 73 height 491
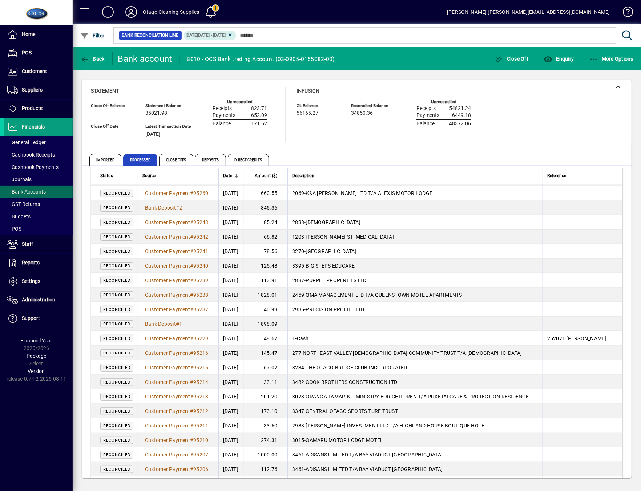
scroll to position [73, 0]
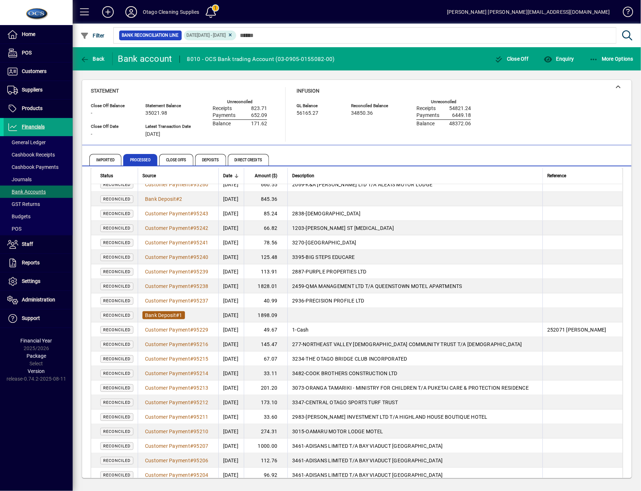
click at [162, 318] on span "Bank Deposit" at bounding box center [160, 315] width 31 height 6
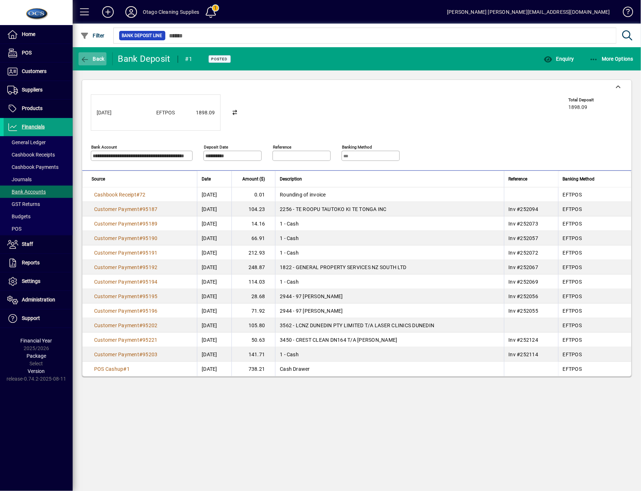
click at [96, 51] on span "button" at bounding box center [92, 58] width 28 height 17
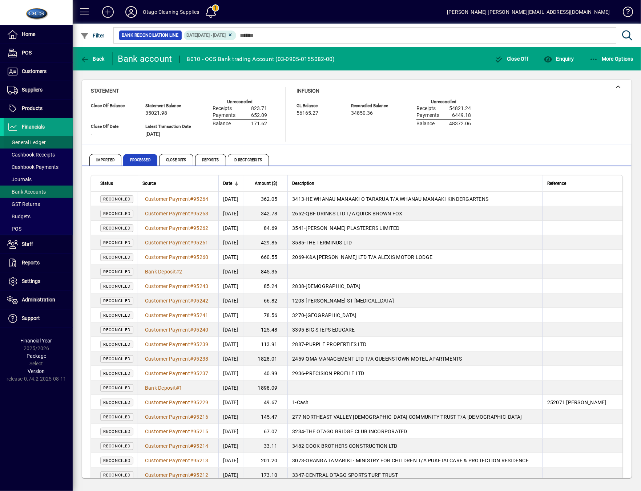
click at [55, 140] on span at bounding box center [38, 142] width 69 height 17
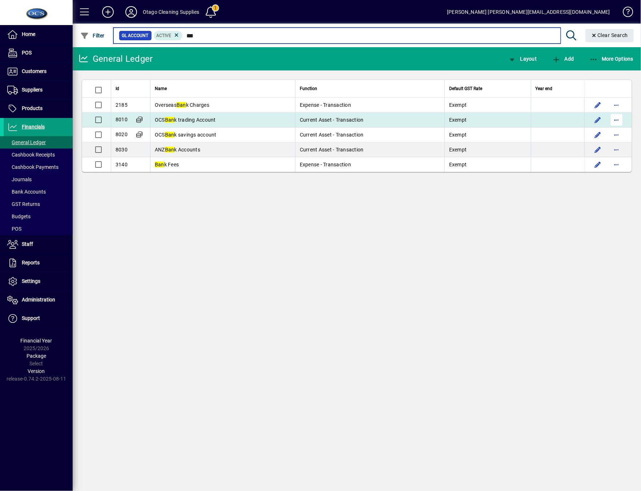
type input "***"
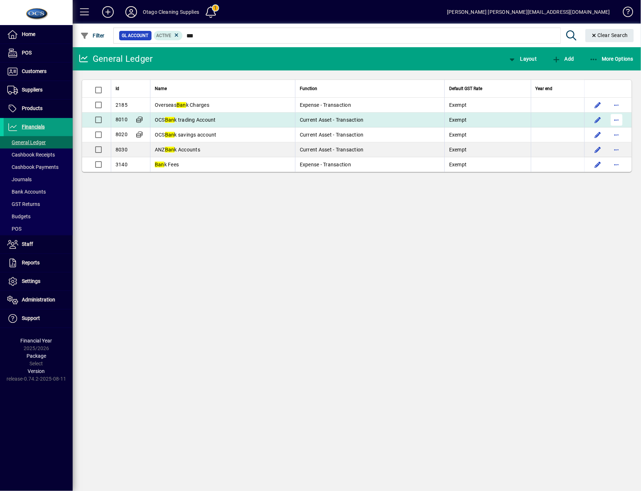
click at [616, 118] on span "button" at bounding box center [616, 119] width 17 height 17
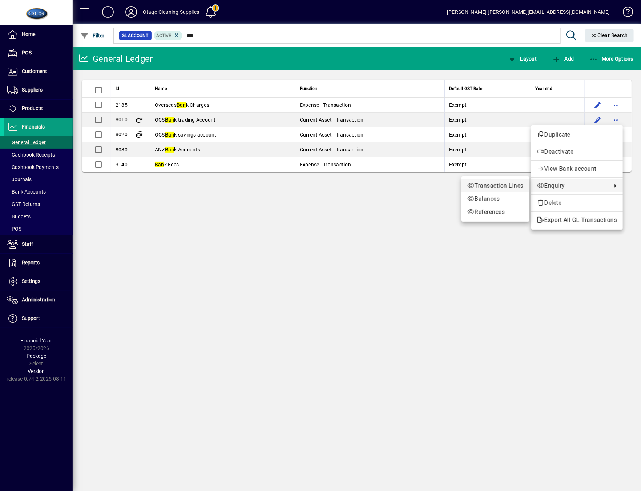
click at [504, 190] on span "Transaction Lines" at bounding box center [495, 186] width 56 height 9
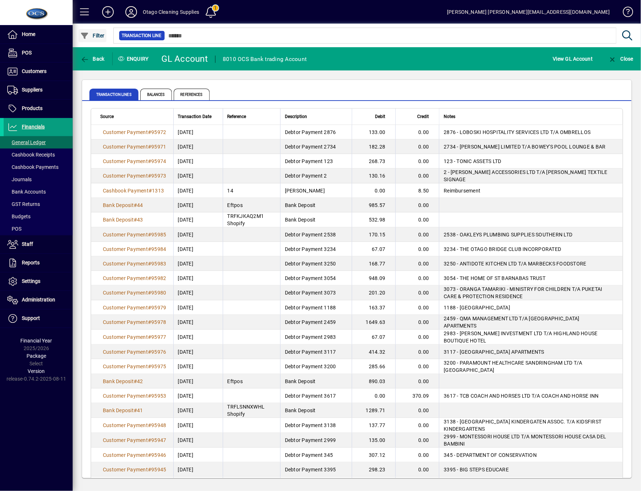
click at [95, 36] on span "Filter" at bounding box center [92, 36] width 24 height 6
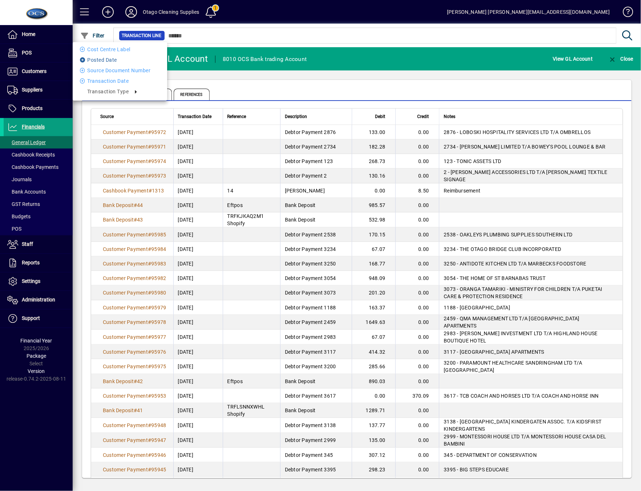
click at [97, 64] on li "Posted Date" at bounding box center [120, 60] width 94 height 9
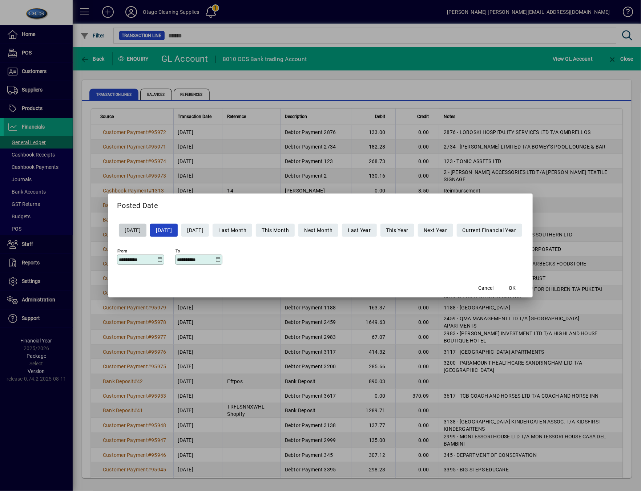
click at [157, 260] on icon at bounding box center [159, 260] width 5 height 6
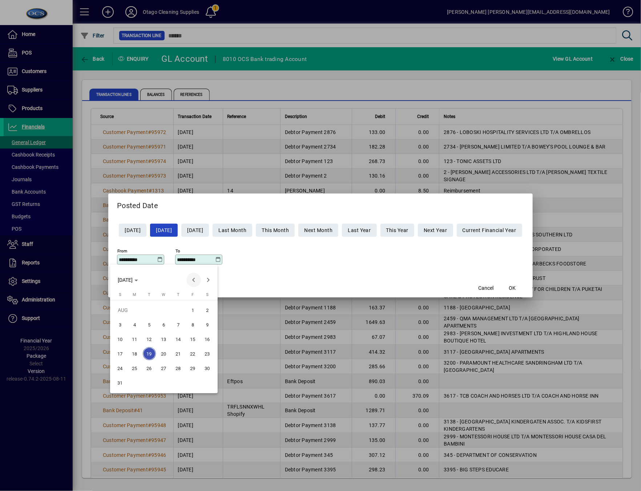
click at [193, 283] on span "Previous month" at bounding box center [193, 280] width 15 height 15
click at [137, 354] on span "14" at bounding box center [134, 353] width 13 height 13
type input "**********"
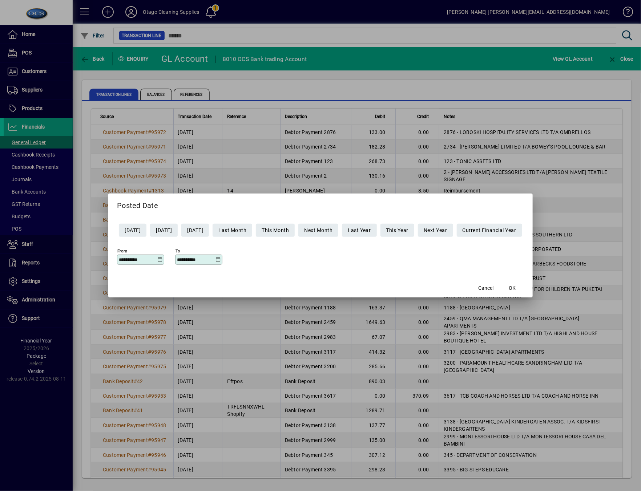
click at [215, 261] on icon at bounding box center [217, 260] width 5 height 6
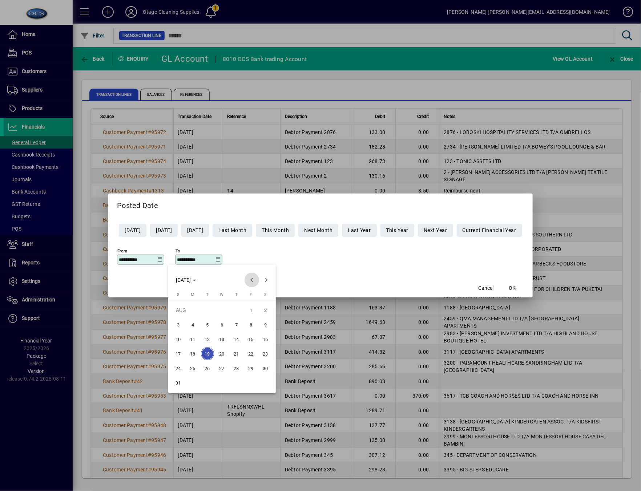
click at [255, 278] on span "Previous month" at bounding box center [252, 280] width 15 height 15
click at [237, 356] on span "17" at bounding box center [236, 353] width 13 height 13
type input "**********"
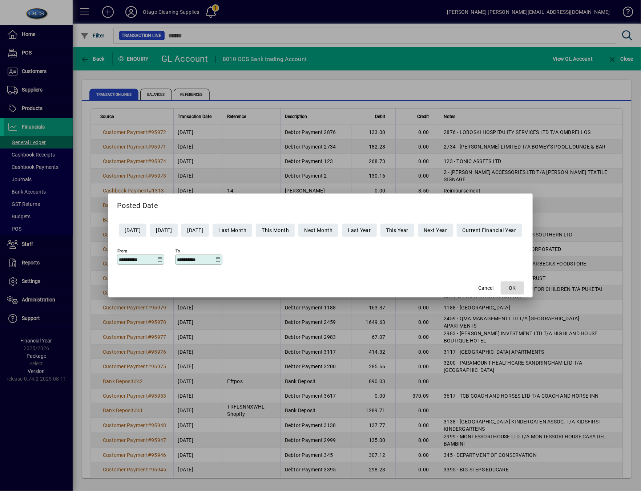
click at [516, 289] on span "OK" at bounding box center [512, 289] width 7 height 8
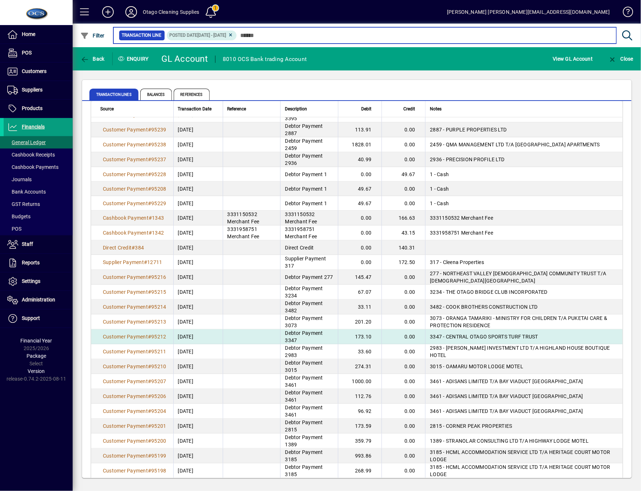
scroll to position [121, 0]
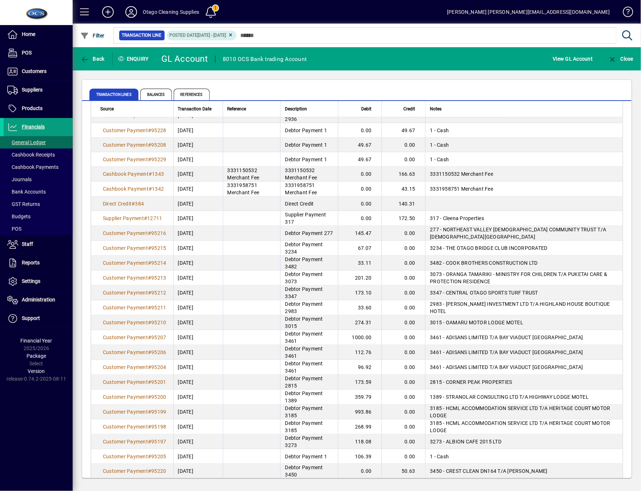
click at [215, 484] on div "Transaction lines Balances References Source Transaction Date Reference Descrip…" at bounding box center [357, 278] width 568 height 417
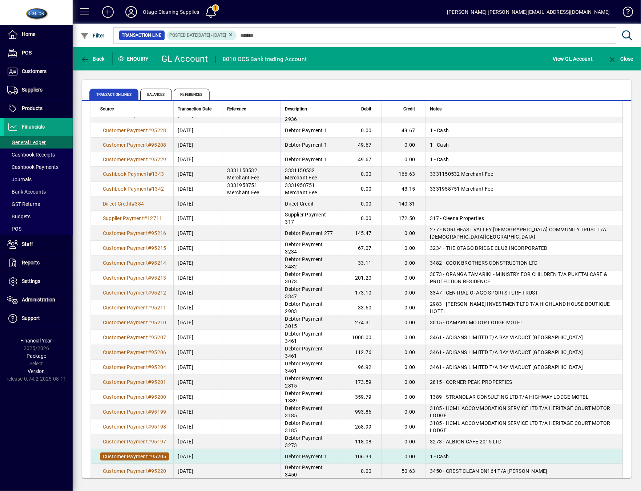
click at [132, 454] on span "Customer Payment" at bounding box center [125, 457] width 45 height 6
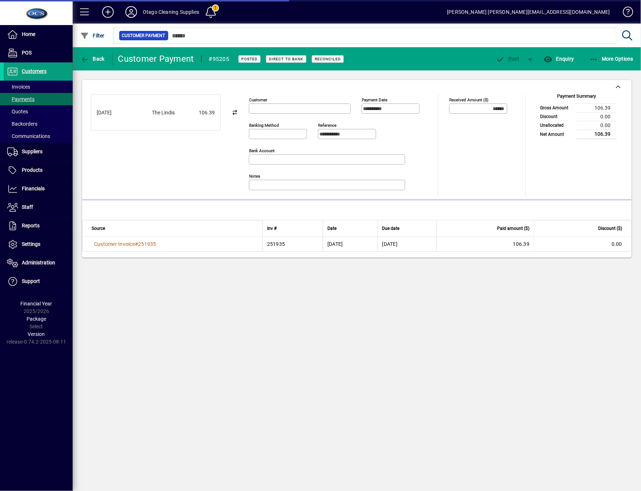
type input "**********"
type input "********"
click at [86, 60] on icon "button" at bounding box center [84, 59] width 9 height 7
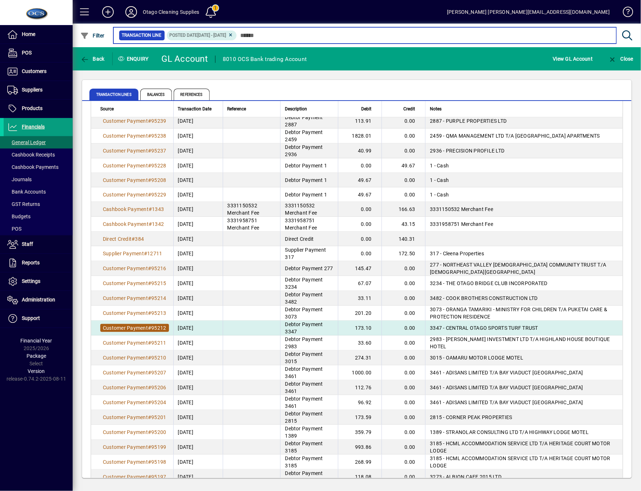
scroll to position [121, 0]
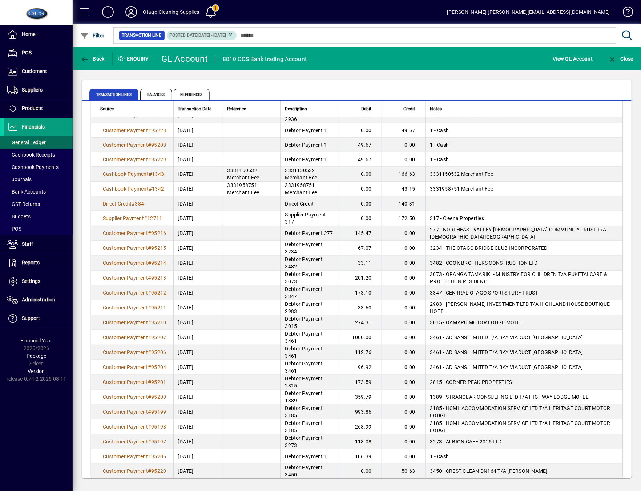
click at [234, 33] on icon at bounding box center [230, 35] width 5 height 4
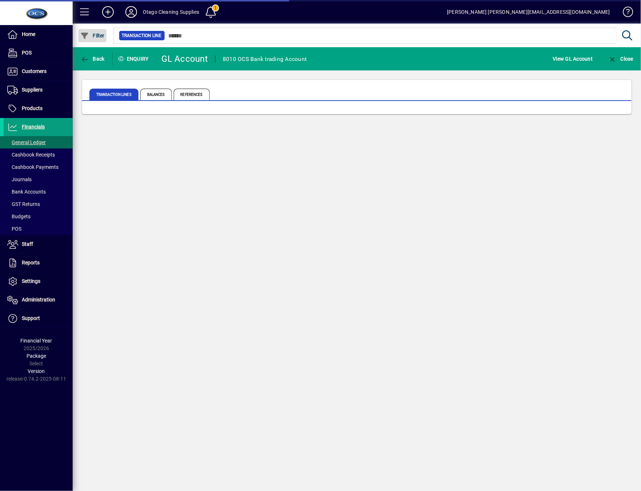
click at [91, 36] on span "Filter" at bounding box center [92, 36] width 24 height 6
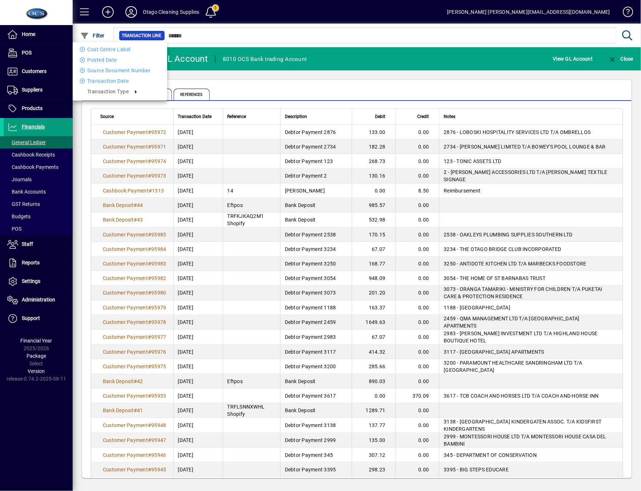
click at [102, 65] on div "Cost Centre Label Posted Date Source document number Transaction Date Transacti…" at bounding box center [120, 70] width 94 height 57
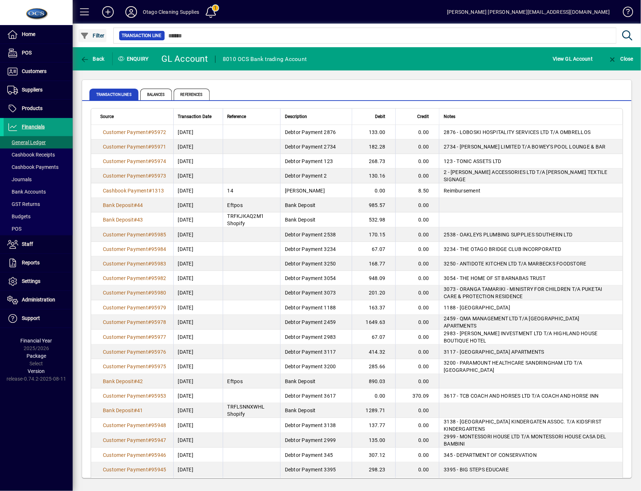
click at [99, 33] on span "Filter" at bounding box center [92, 36] width 24 height 6
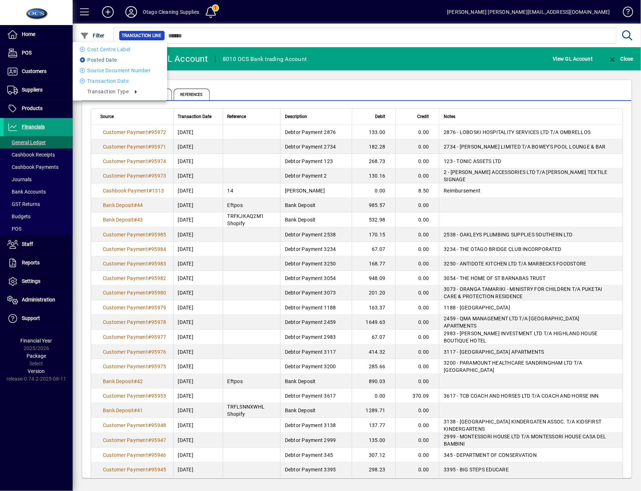
click at [111, 60] on li "Posted Date" at bounding box center [120, 60] width 94 height 9
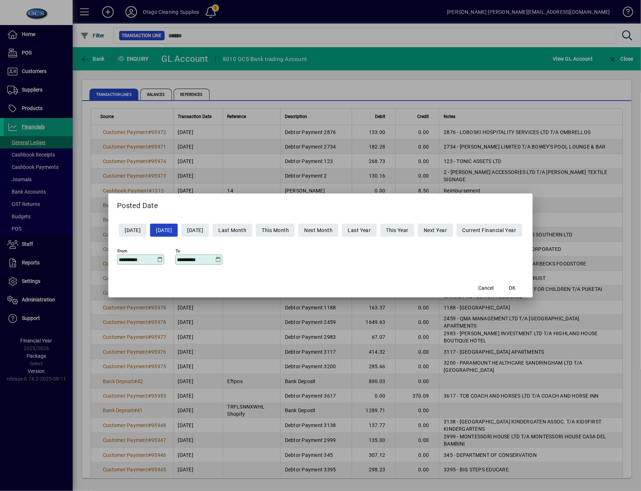
click at [157, 258] on icon at bounding box center [159, 260] width 5 height 6
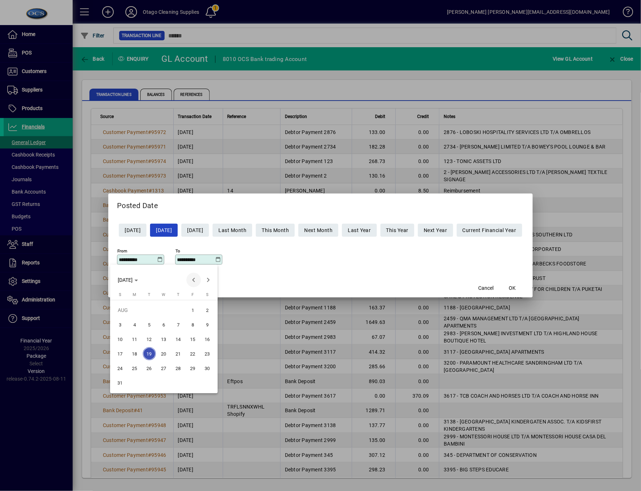
click at [197, 279] on span "Previous month" at bounding box center [193, 280] width 15 height 15
click at [197, 340] on span "11" at bounding box center [192, 339] width 13 height 13
type input "**********"
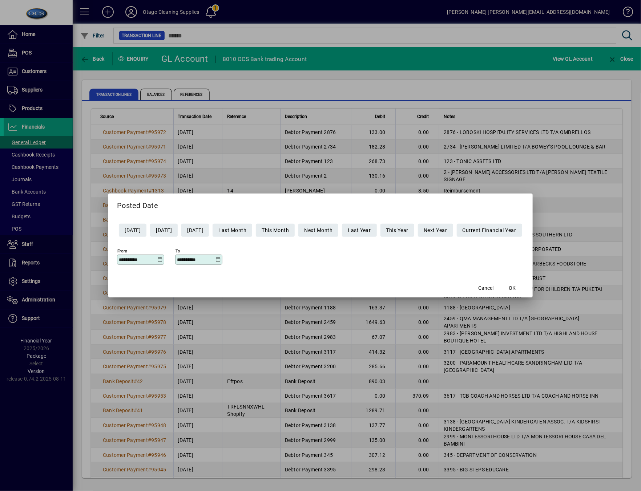
click at [215, 257] on icon at bounding box center [217, 260] width 5 height 6
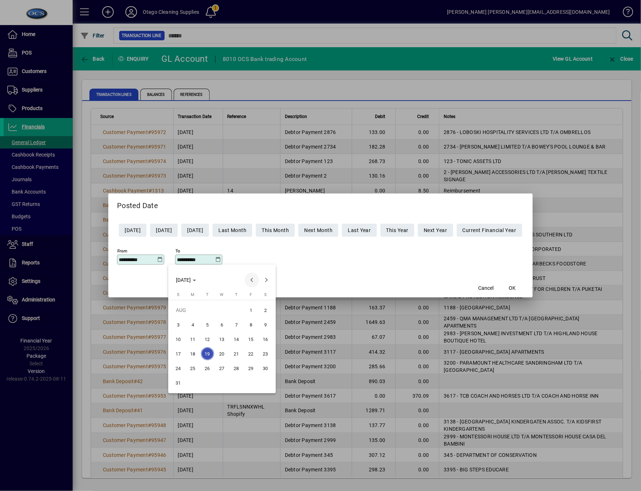
click at [253, 278] on span "Previous month" at bounding box center [252, 280] width 15 height 15
click at [191, 352] on span "14" at bounding box center [192, 353] width 13 height 13
type input "**********"
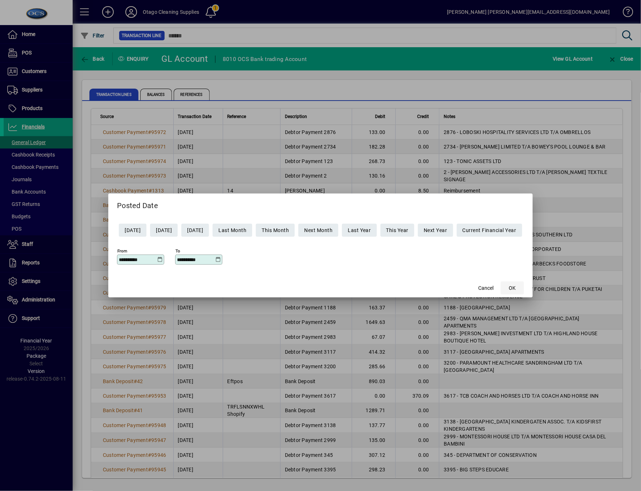
click at [516, 289] on span "OK" at bounding box center [512, 289] width 7 height 8
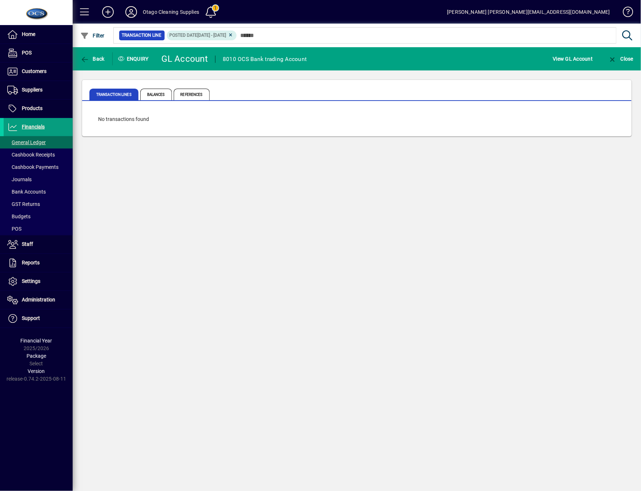
click at [3, 479] on div "Home POS Customers Invoices Payments Quotes Backorders Communications Suppliers…" at bounding box center [36, 245] width 73 height 491
click at [4, 478] on div "Home POS Customers Invoices Payments Quotes Backorders Communications Suppliers…" at bounding box center [36, 245] width 73 height 491
click at [234, 236] on div "Back Enquiry GL Account 8010 OCS Bank trading Account View GL Account Close Tra…" at bounding box center [357, 269] width 568 height 444
click at [272, 354] on div "Back Enquiry GL Account 8010 OCS Bank trading Account View GL Account Close Tra…" at bounding box center [357, 269] width 568 height 444
click at [234, 35] on icon at bounding box center [230, 35] width 5 height 4
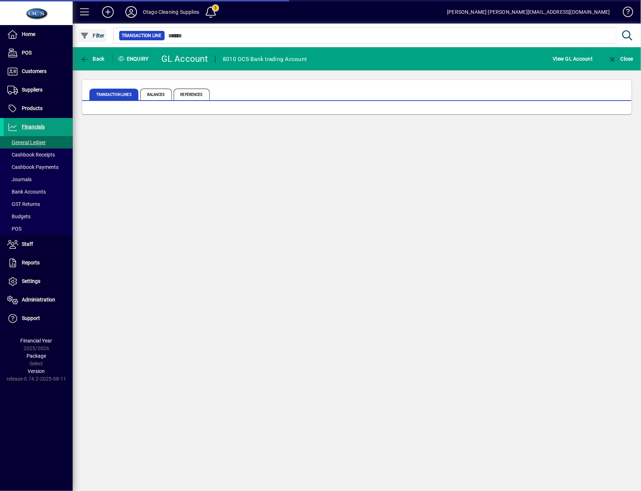
click at [91, 36] on span "Filter" at bounding box center [92, 36] width 24 height 6
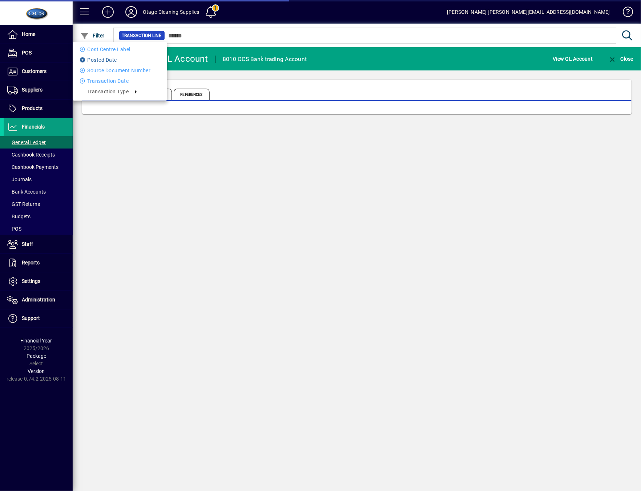
click at [113, 61] on li "Posted Date" at bounding box center [120, 60] width 94 height 9
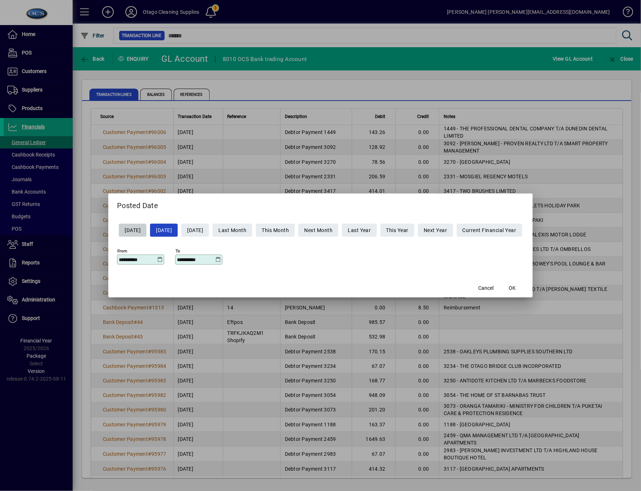
click at [157, 259] on icon at bounding box center [159, 260] width 5 height 6
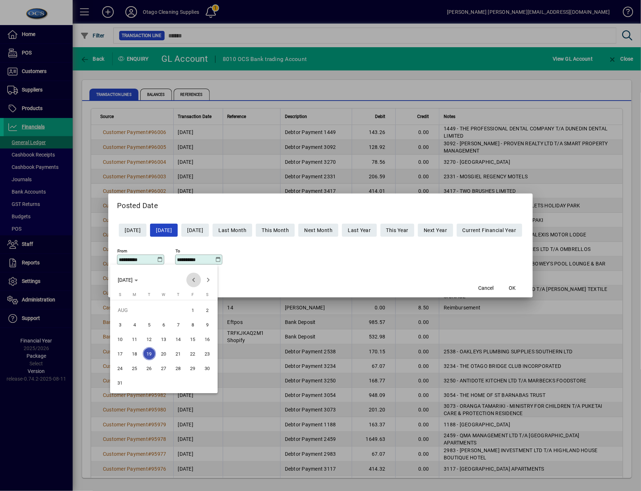
click at [195, 283] on span "Previous month" at bounding box center [193, 280] width 15 height 15
click at [131, 358] on span "14" at bounding box center [134, 353] width 13 height 13
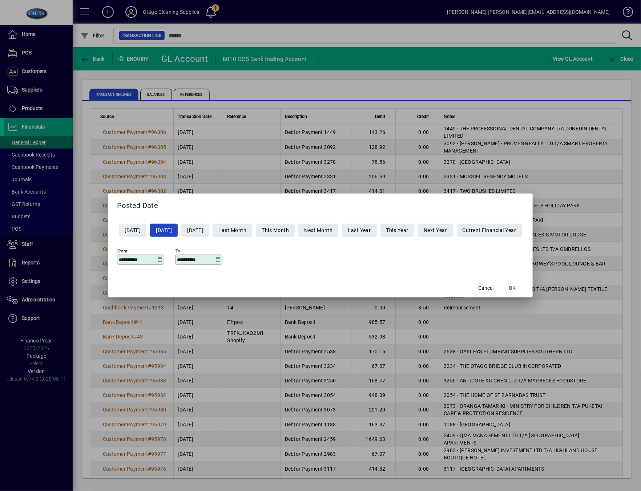
type input "**********"
click at [215, 261] on icon at bounding box center [217, 260] width 5 height 6
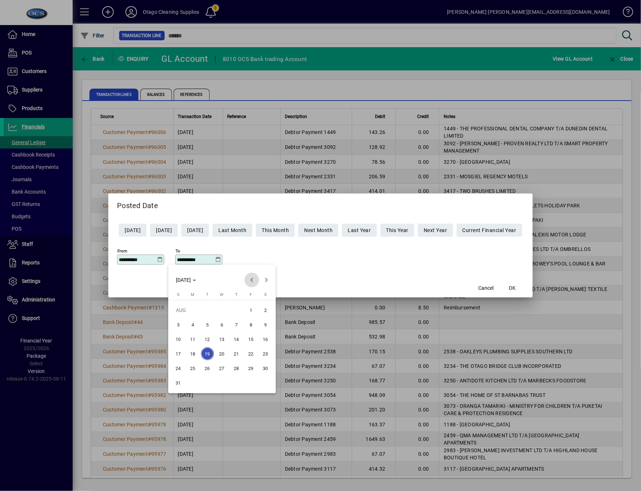
click at [251, 277] on span "Previous month" at bounding box center [252, 280] width 15 height 15
click at [236, 351] on span "17" at bounding box center [236, 353] width 13 height 13
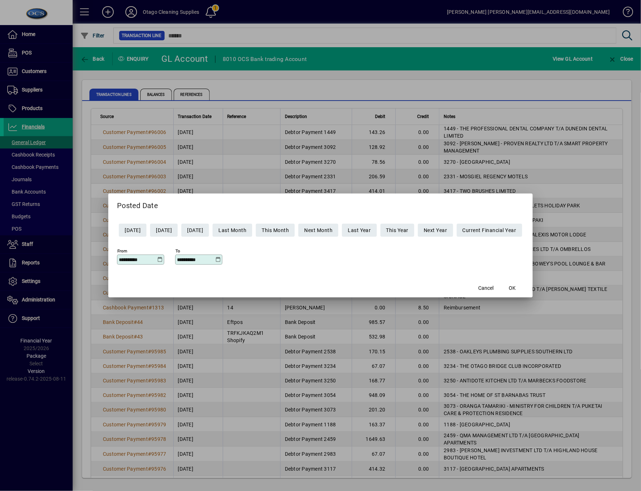
type input "**********"
click at [516, 285] on span "OK" at bounding box center [512, 289] width 7 height 8
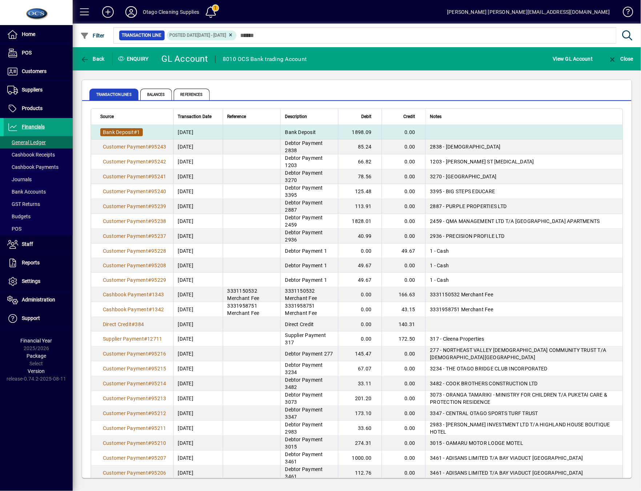
click at [132, 131] on span "Bank Deposit" at bounding box center [118, 132] width 31 height 6
